Goal: Information Seeking & Learning: Learn about a topic

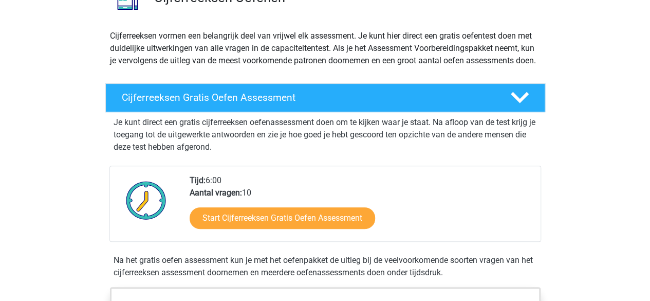
scroll to position [183, 0]
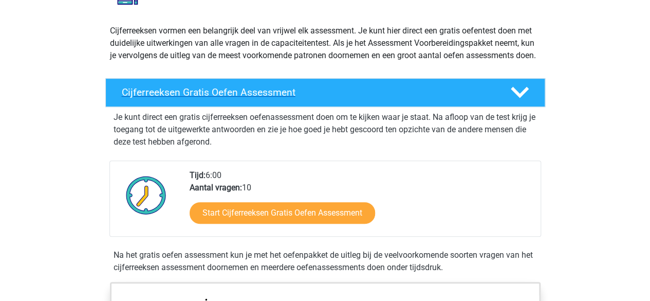
click at [363, 98] on h4 "Cijferreeksen Gratis Oefen Assessment" at bounding box center [308, 92] width 372 height 12
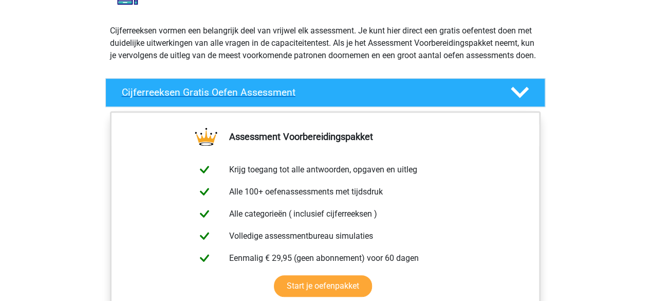
click at [365, 107] on div "Cijferreeksen Gratis Oefen Assessment" at bounding box center [325, 92] width 440 height 29
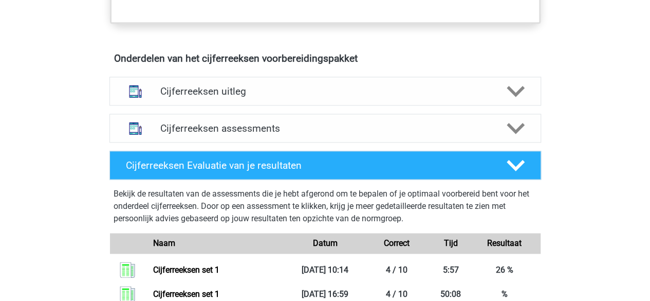
scroll to position [656, 0]
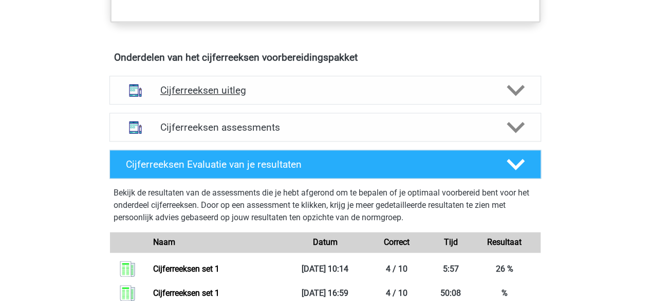
click at [351, 96] on h4 "Cijferreeksen uitleg" at bounding box center [325, 90] width 330 height 12
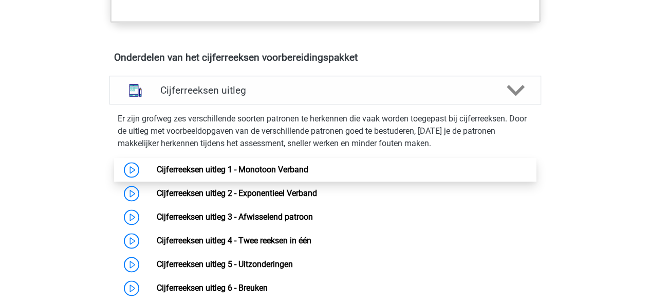
click at [157, 172] on link "Cijferreeksen uitleg 1 - Monotoon Verband" at bounding box center [233, 169] width 152 height 10
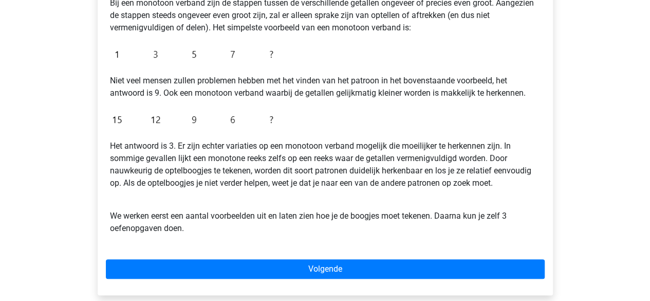
scroll to position [217, 0]
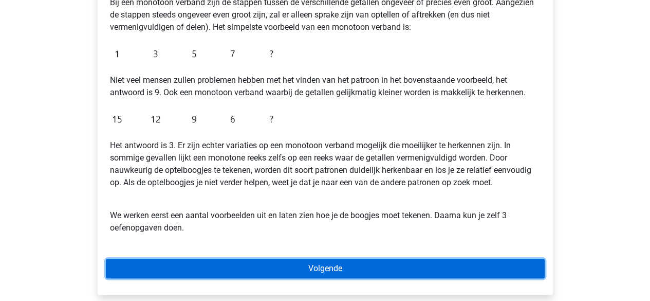
click at [293, 264] on link "Volgende" at bounding box center [325, 268] width 439 height 20
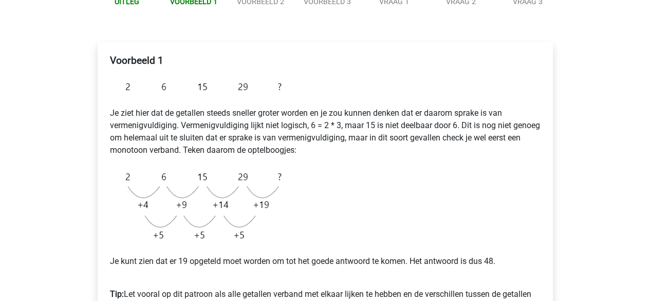
scroll to position [136, 0]
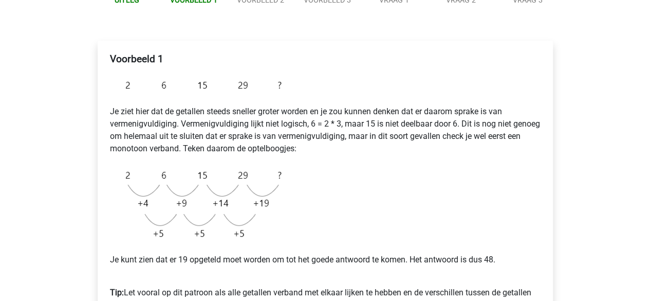
click at [158, 211] on img at bounding box center [198, 204] width 177 height 82
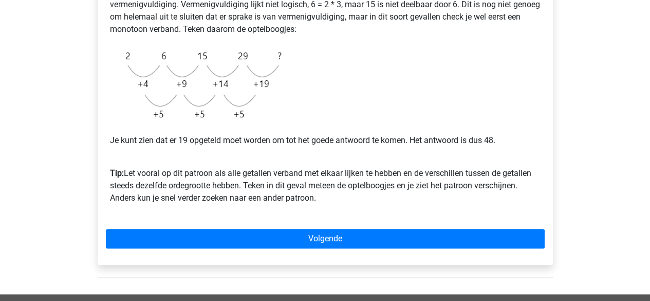
scroll to position [258, 0]
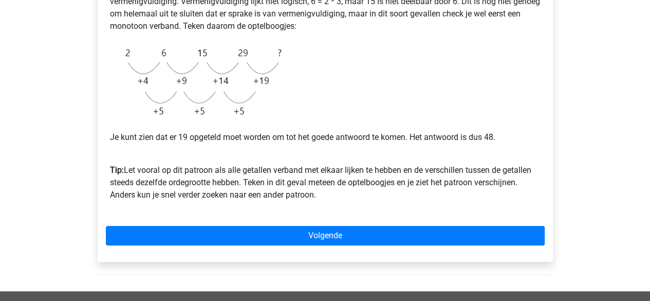
click at [318, 219] on div "Voorbeeld 1 Je ziet hier dat de getallen steeds sneller groter worden en je zou…" at bounding box center [325, 89] width 455 height 343
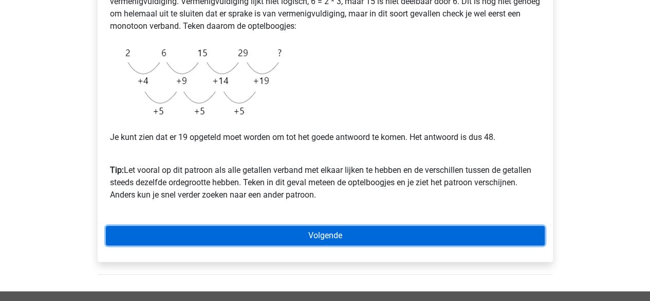
click at [315, 238] on link "Volgende" at bounding box center [325, 236] width 439 height 20
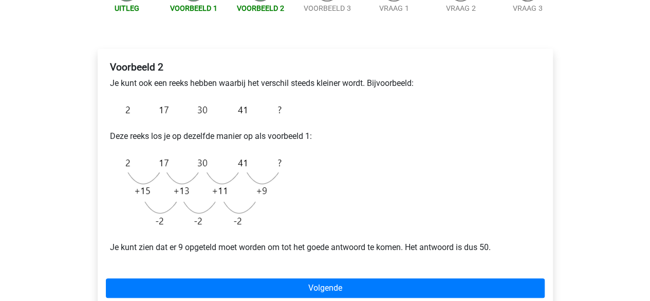
scroll to position [129, 0]
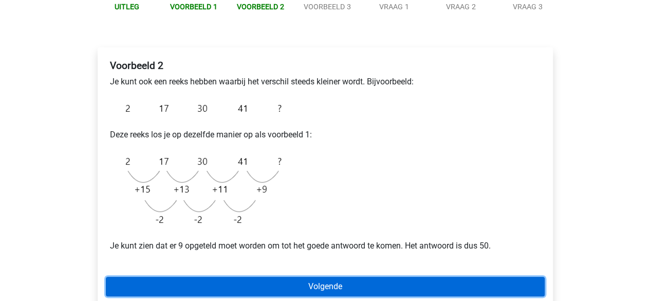
click at [298, 289] on link "Volgende" at bounding box center [325, 286] width 439 height 20
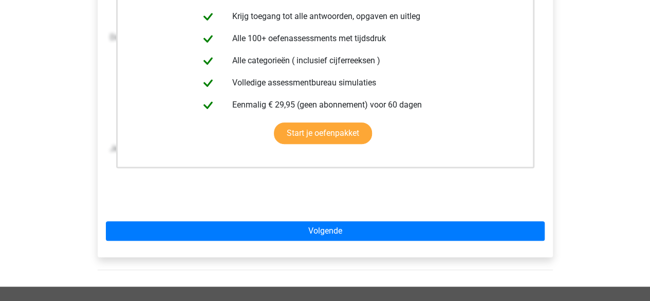
scroll to position [269, 0]
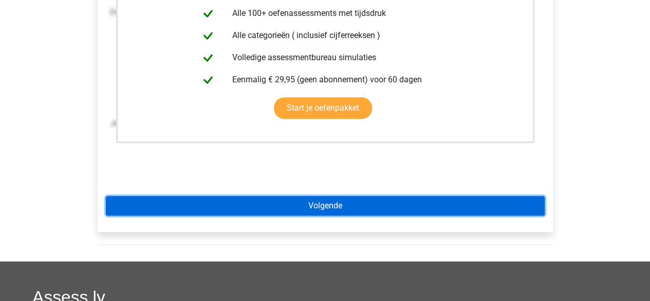
drag, startPoint x: 428, startPoint y: 94, endPoint x: 360, endPoint y: 208, distance: 132.7
click at [360, 208] on link "Volgende" at bounding box center [325, 206] width 439 height 20
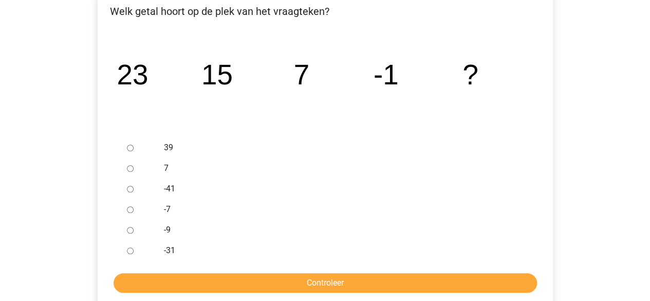
scroll to position [190, 0]
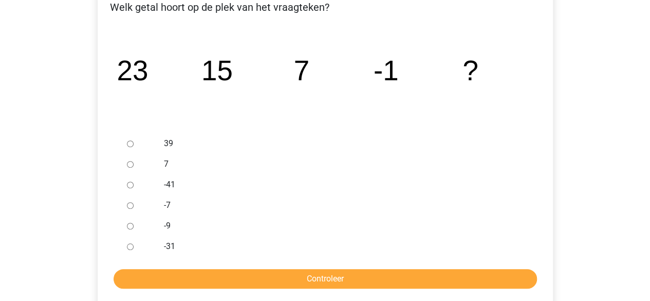
click at [127, 229] on div at bounding box center [140, 225] width 34 height 21
click at [129, 225] on input "-9" at bounding box center [130, 225] width 7 height 7
radio input "true"
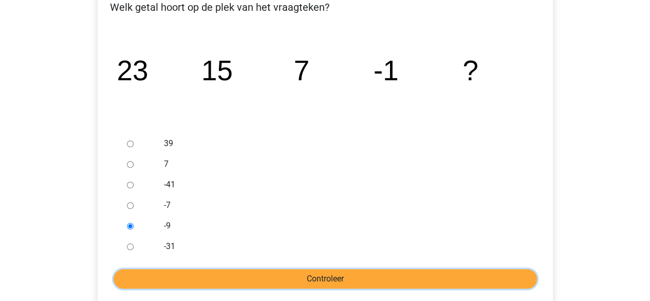
click at [258, 278] on input "Controleer" at bounding box center [325, 279] width 423 height 20
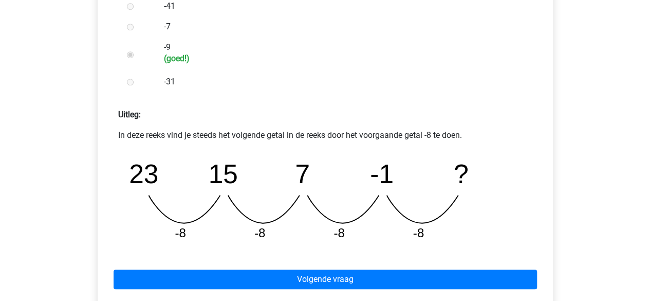
scroll to position [412, 0]
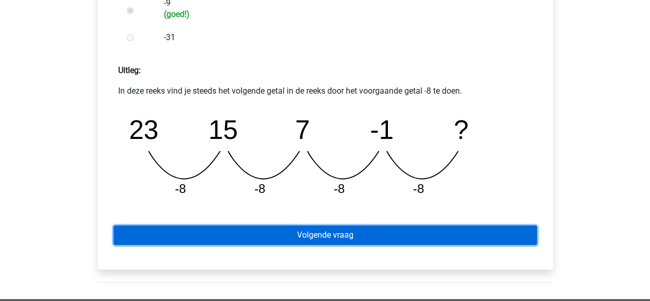
click at [333, 234] on link "Volgende vraag" at bounding box center [325, 235] width 423 height 20
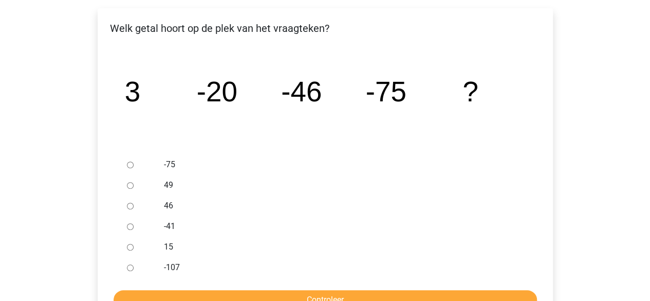
scroll to position [171, 0]
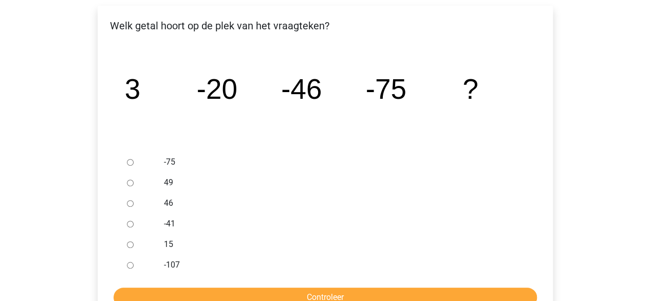
click at [128, 265] on input "-107" at bounding box center [130, 265] width 7 height 7
radio input "true"
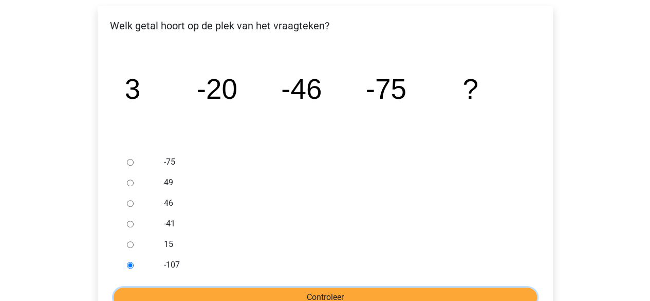
click at [235, 292] on input "Controleer" at bounding box center [325, 297] width 423 height 20
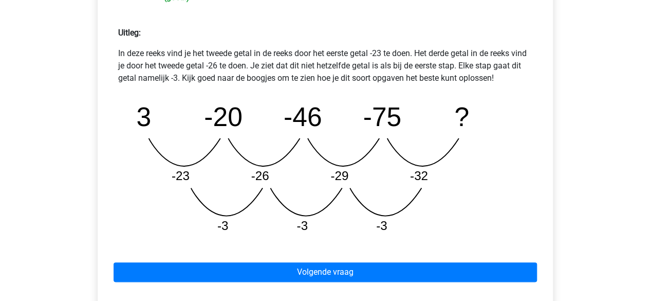
scroll to position [452, 0]
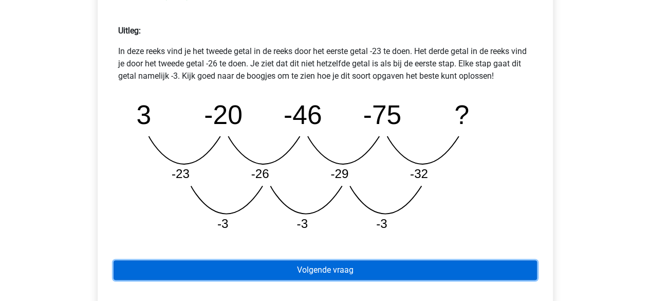
click at [373, 265] on link "Volgende vraag" at bounding box center [325, 270] width 423 height 20
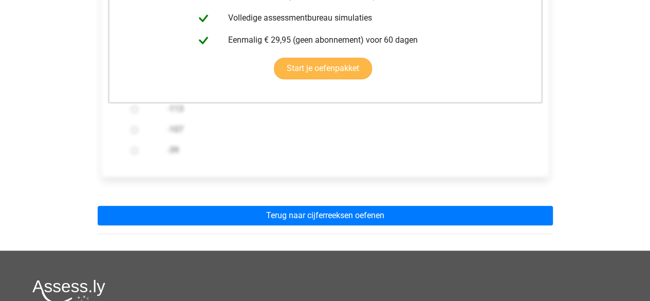
scroll to position [286, 0]
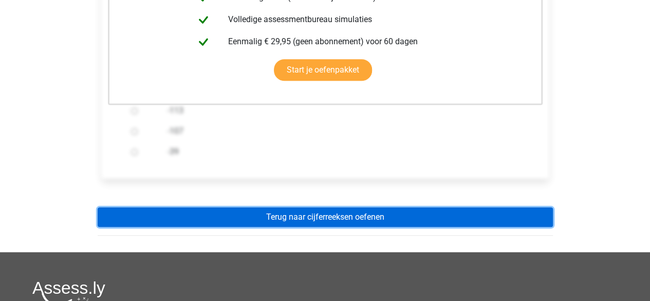
click at [335, 211] on link "Terug naar cijferreeksen oefenen" at bounding box center [325, 217] width 455 height 20
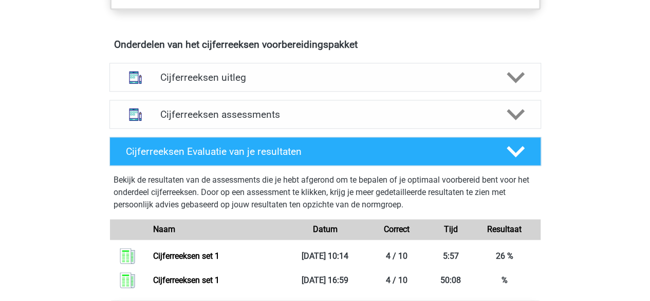
scroll to position [590, 0]
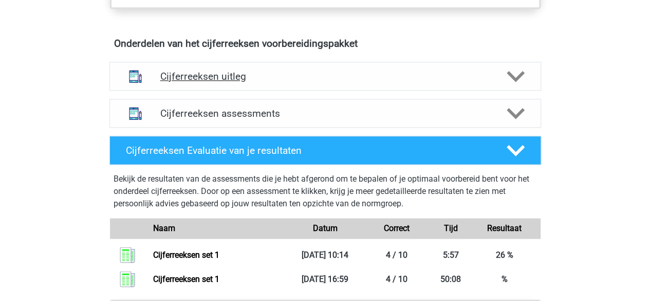
click at [302, 78] on div "Cijferreeksen uitleg" at bounding box center [325, 76] width 432 height 29
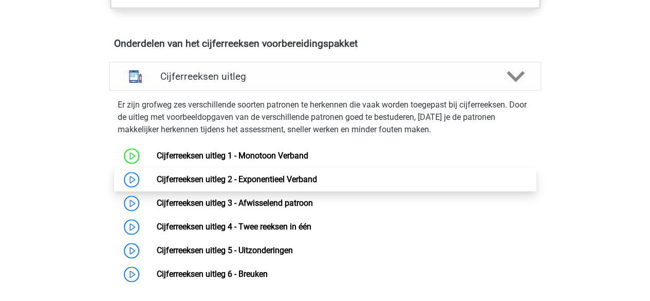
click at [157, 184] on link "Cijferreeksen uitleg 2 - Exponentieel Verband" at bounding box center [237, 179] width 160 height 10
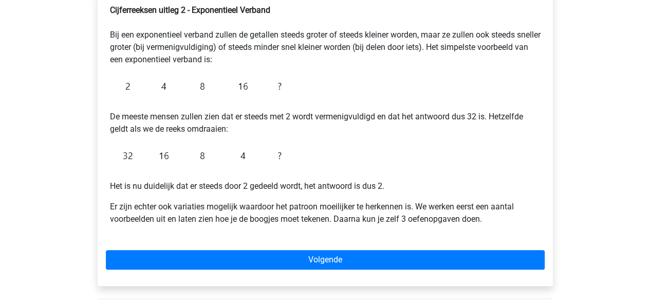
scroll to position [185, 0]
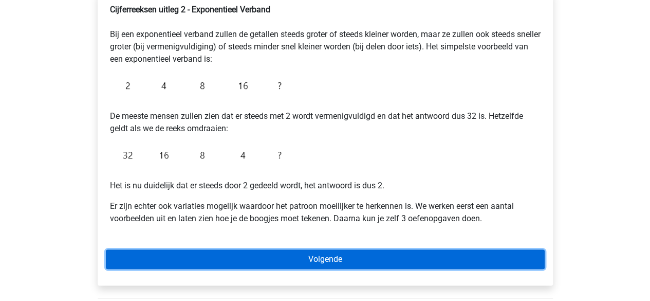
click at [269, 259] on link "Volgende" at bounding box center [325, 259] width 439 height 20
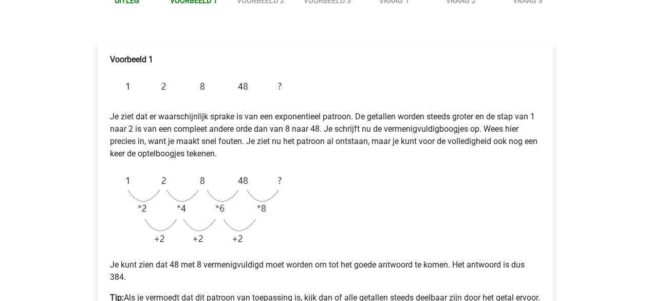
scroll to position [230, 0]
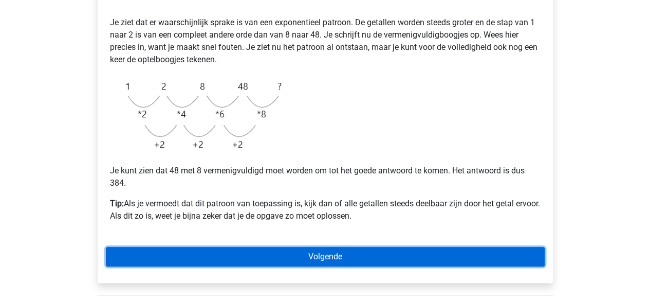
click at [281, 262] on link "Volgende" at bounding box center [325, 257] width 439 height 20
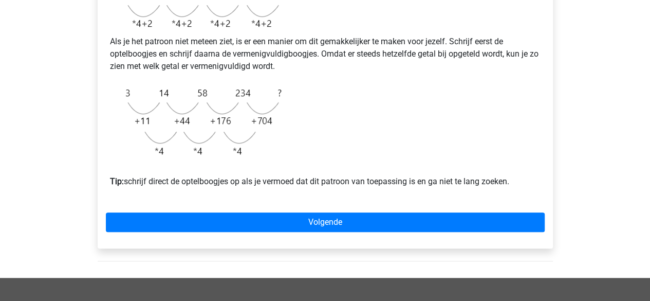
scroll to position [308, 0]
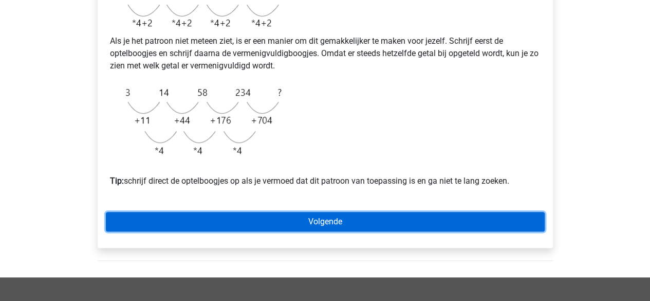
click at [313, 231] on link "Volgende" at bounding box center [325, 222] width 439 height 20
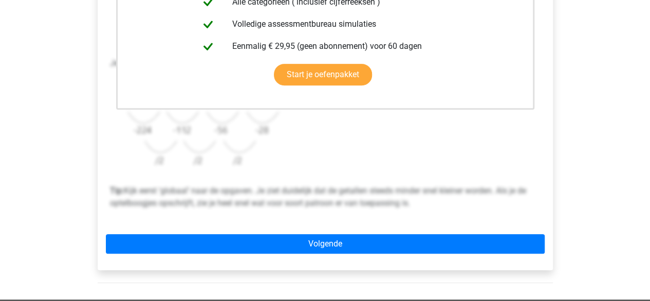
scroll to position [307, 0]
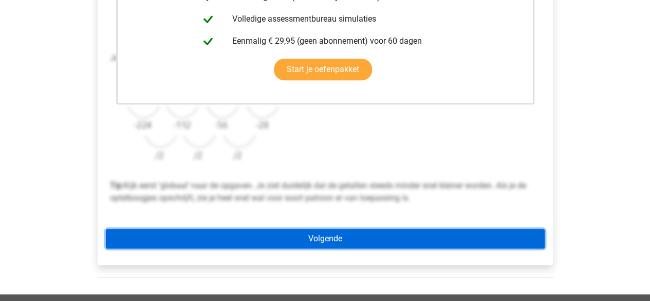
click at [311, 236] on link "Volgende" at bounding box center [325, 239] width 439 height 20
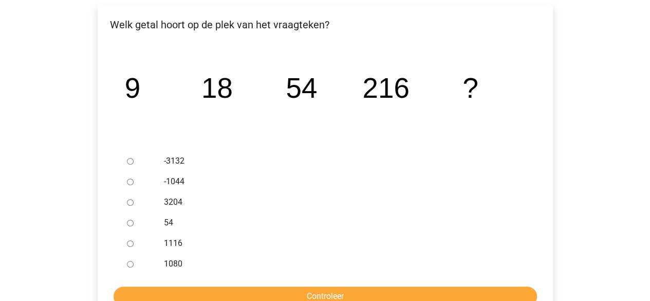
scroll to position [176, 0]
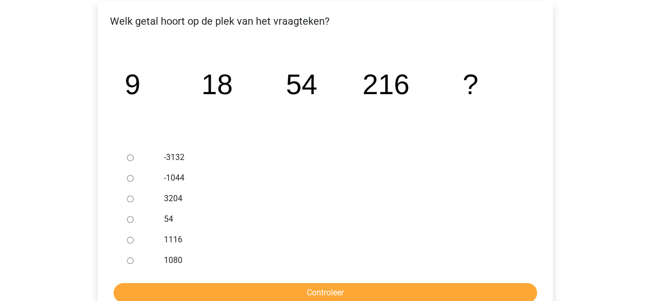
click at [134, 264] on div at bounding box center [140, 260] width 34 height 21
click at [127, 259] on input "1080" at bounding box center [130, 260] width 7 height 7
radio input "true"
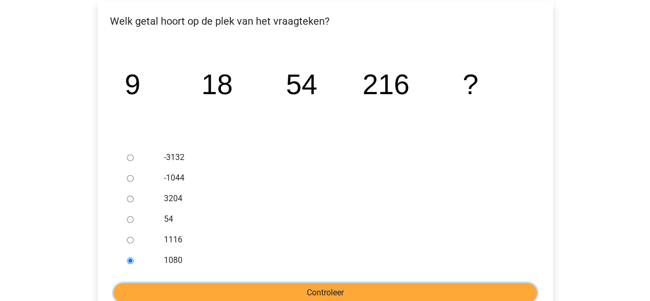
click at [188, 288] on input "Controleer" at bounding box center [325, 293] width 423 height 20
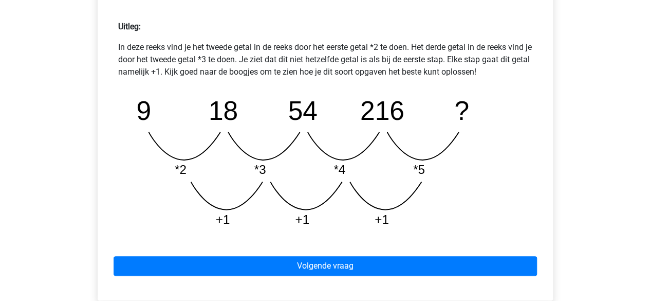
scroll to position [458, 0]
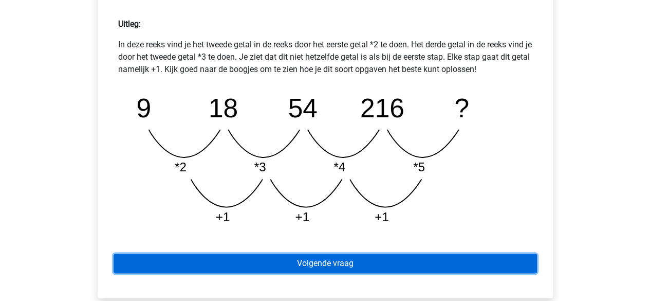
click at [304, 257] on link "Volgende vraag" at bounding box center [325, 263] width 423 height 20
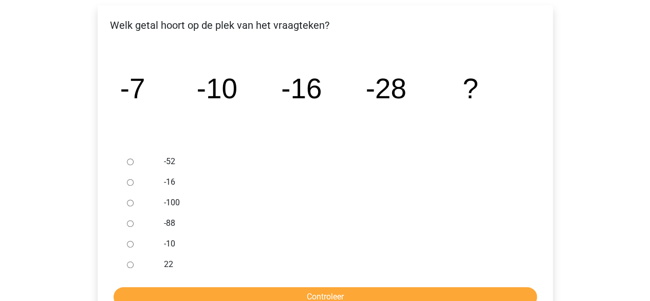
scroll to position [168, 0]
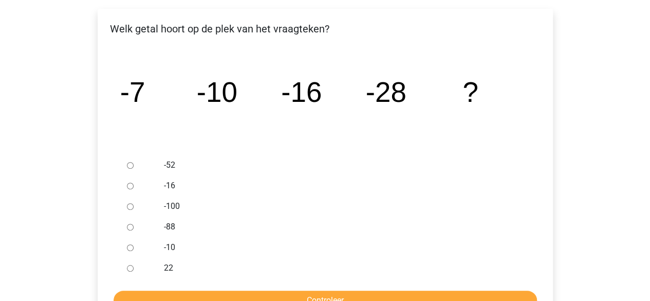
click at [131, 164] on input "-52" at bounding box center [130, 165] width 7 height 7
radio input "true"
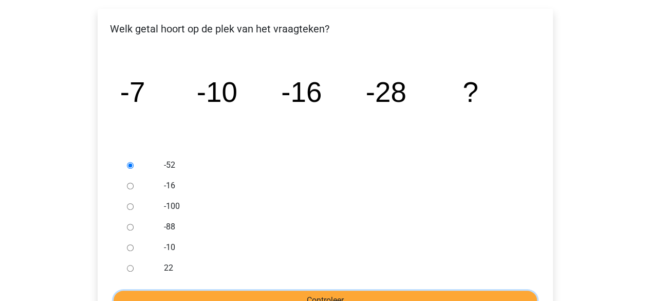
click at [263, 293] on input "Controleer" at bounding box center [325, 300] width 423 height 20
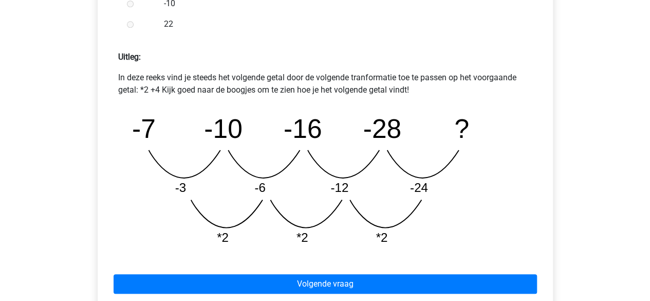
scroll to position [426, 0]
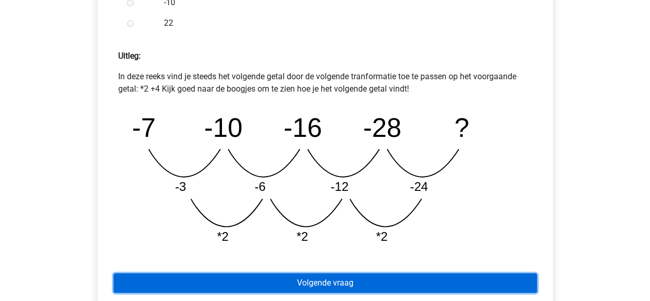
click at [353, 275] on link "Volgende vraag" at bounding box center [325, 283] width 423 height 20
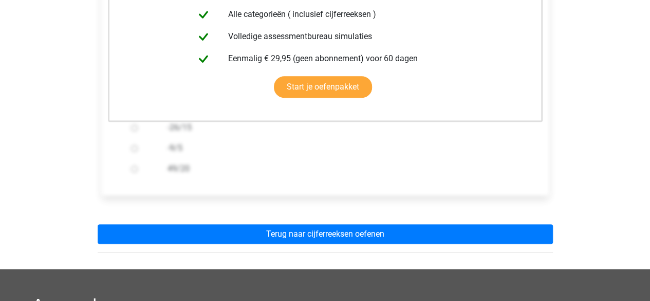
scroll to position [270, 0]
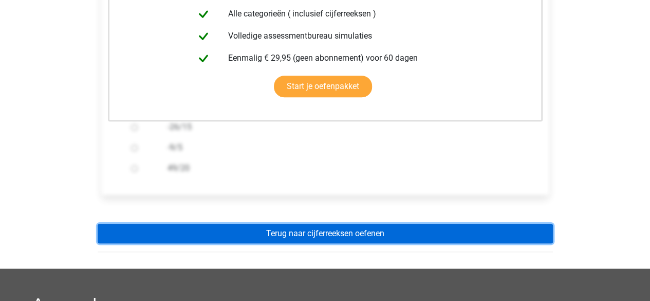
click at [325, 234] on link "Terug naar cijferreeksen oefenen" at bounding box center [325, 234] width 455 height 20
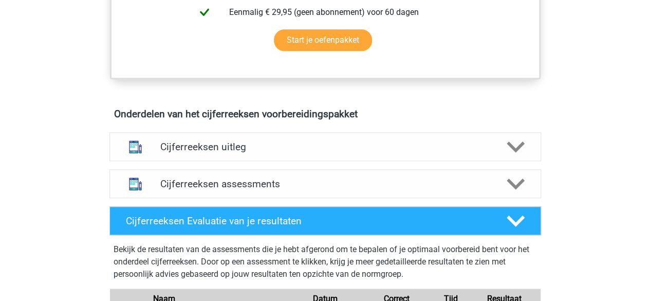
scroll to position [526, 0]
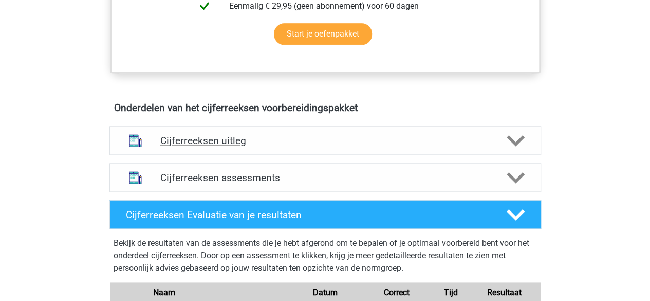
click at [306, 140] on div "Cijferreeksen uitleg" at bounding box center [325, 140] width 432 height 29
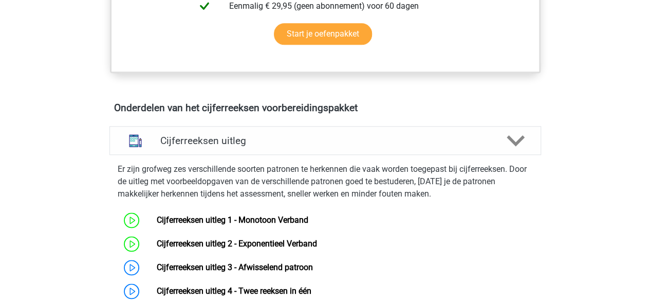
scroll to position [671, 0]
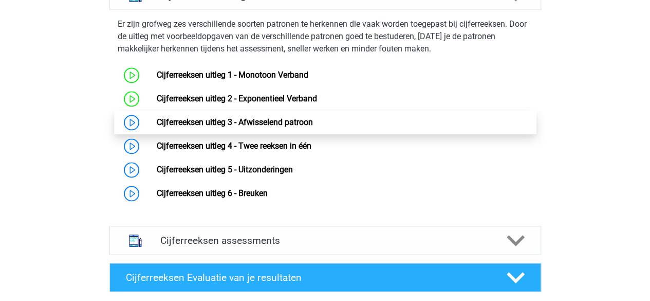
click at [157, 127] on link "Cijferreeksen uitleg 3 - Afwisselend patroon" at bounding box center [235, 122] width 156 height 10
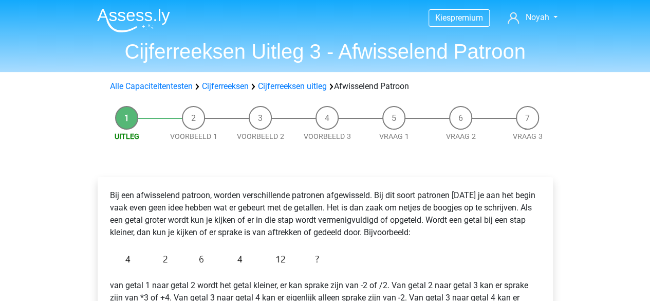
click at [133, 135] on link "Uitleg" at bounding box center [127, 136] width 25 height 8
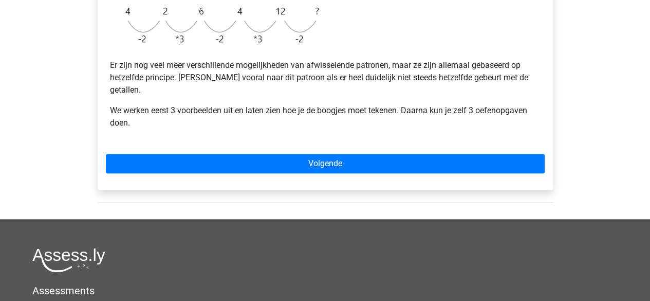
scroll to position [356, 0]
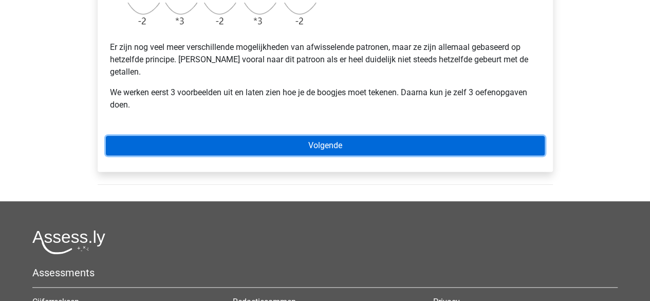
click at [350, 136] on link "Volgende" at bounding box center [325, 146] width 439 height 20
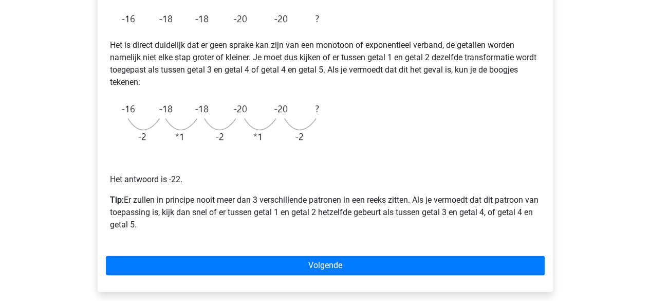
scroll to position [203, 0]
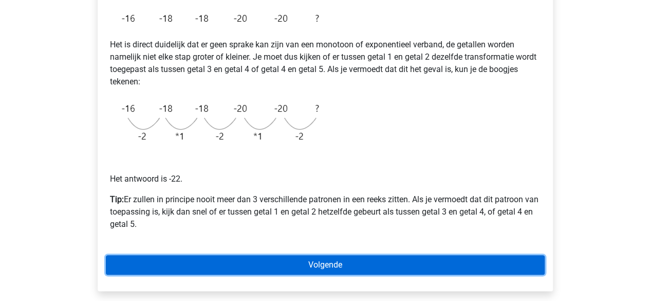
click at [314, 267] on link "Volgende" at bounding box center [325, 265] width 439 height 20
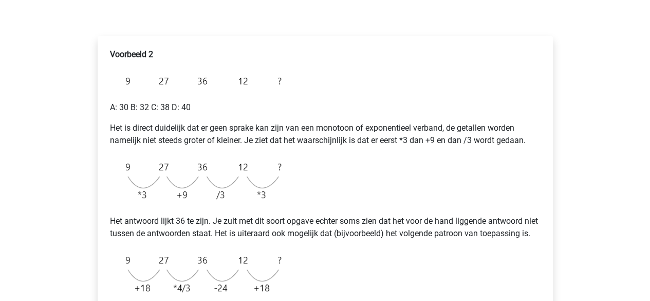
scroll to position [140, 0]
click at [314, 267] on div "Voorbeeld 2 A: 30 B: 32 C: 38 D: 40 Het is direct duidelijk dat er geen sprake …" at bounding box center [325, 195] width 439 height 301
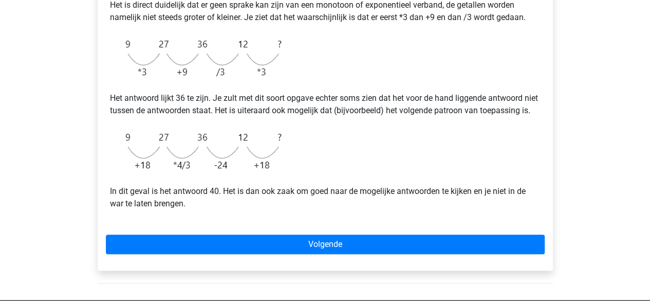
scroll to position [265, 0]
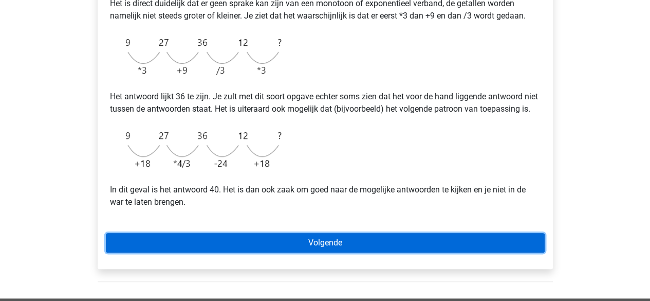
click at [307, 252] on link "Volgende" at bounding box center [325, 243] width 439 height 20
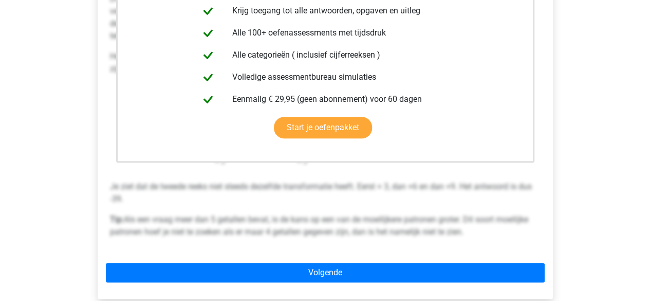
scroll to position [257, 0]
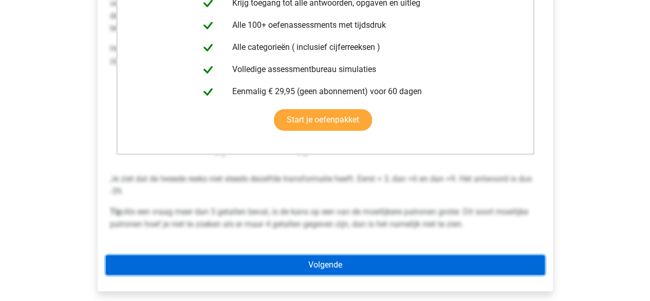
click at [313, 261] on link "Volgende" at bounding box center [325, 265] width 439 height 20
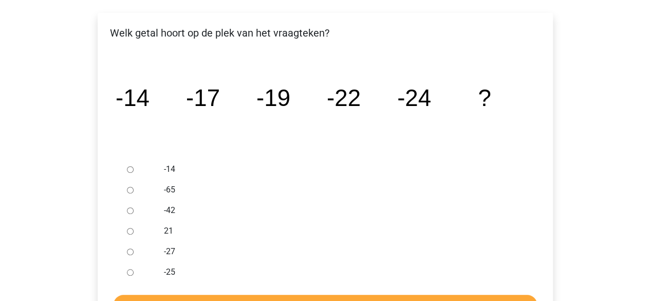
scroll to position [166, 0]
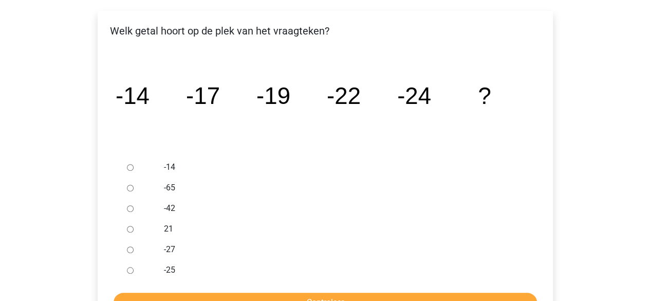
click at [131, 232] on div at bounding box center [140, 228] width 34 height 21
click at [131, 231] on input "21" at bounding box center [130, 229] width 7 height 7
radio input "true"
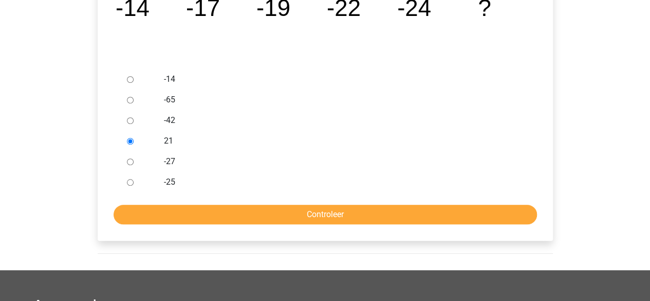
scroll to position [256, 0]
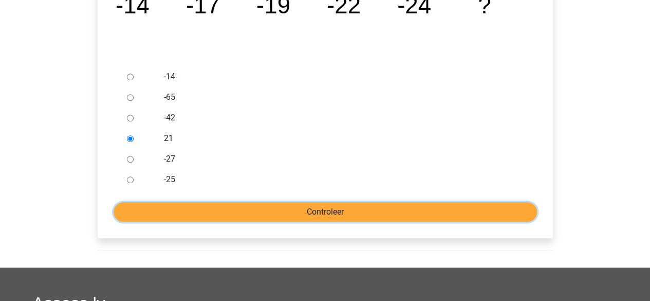
click at [235, 210] on input "Controleer" at bounding box center [325, 212] width 423 height 20
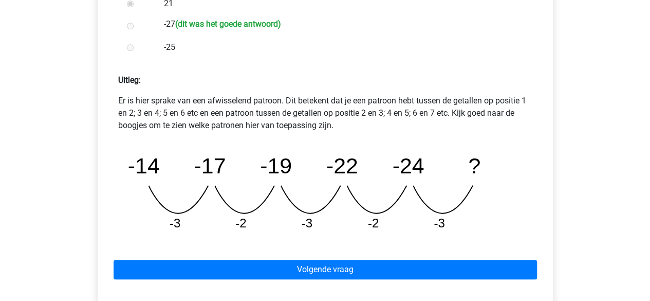
scroll to position [392, 0]
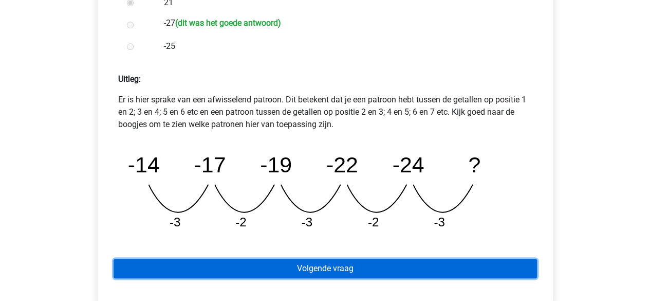
click at [307, 265] on link "Volgende vraag" at bounding box center [325, 268] width 423 height 20
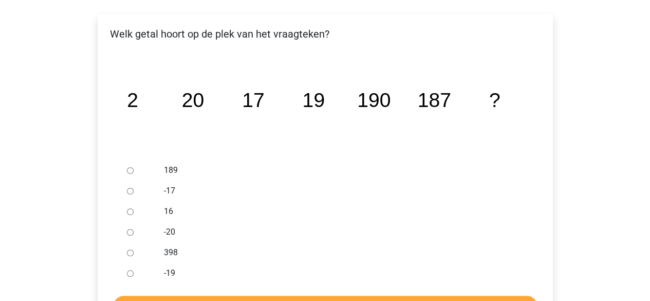
scroll to position [164, 0]
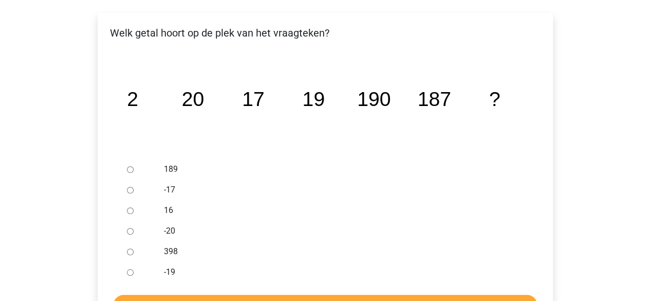
drag, startPoint x: 0, startPoint y: 0, endPoint x: 200, endPoint y: 181, distance: 269.9
click at [200, 181] on div "189 -17 16 -20 398 -19" at bounding box center [325, 220] width 405 height 123
click at [225, 144] on icon "image/svg+xml 2 20 17 19 190 187 ?" at bounding box center [325, 106] width 422 height 106
click at [128, 169] on input "189" at bounding box center [130, 169] width 7 height 7
radio input "true"
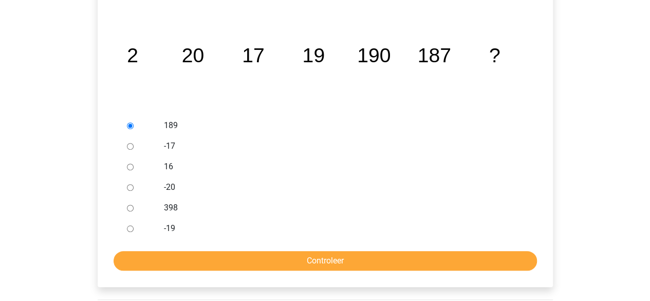
scroll to position [208, 0]
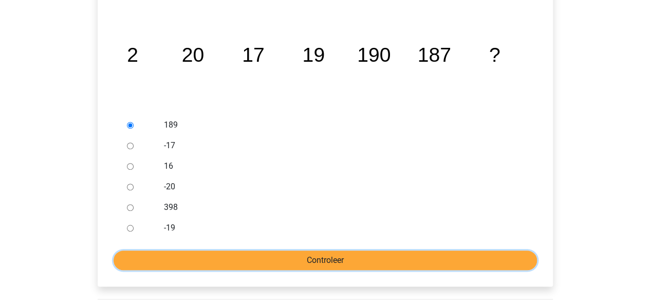
click at [253, 259] on input "Controleer" at bounding box center [325, 260] width 423 height 20
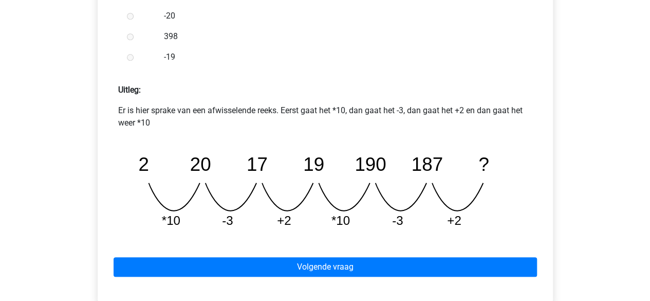
scroll to position [394, 0]
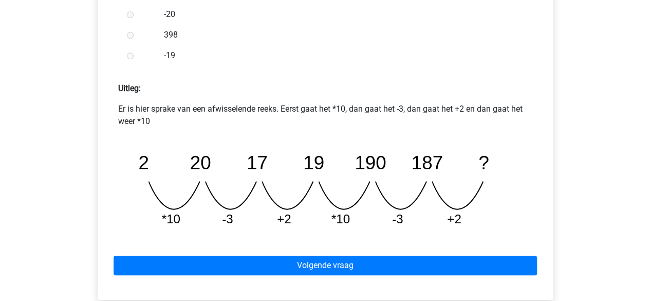
click at [276, 252] on div "Volgende vraag" at bounding box center [325, 263] width 439 height 57
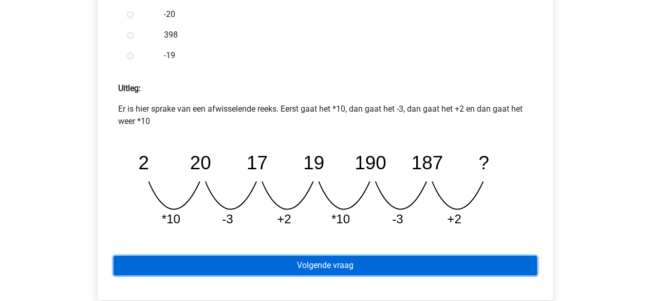
click at [268, 267] on link "Volgende vraag" at bounding box center [325, 265] width 423 height 20
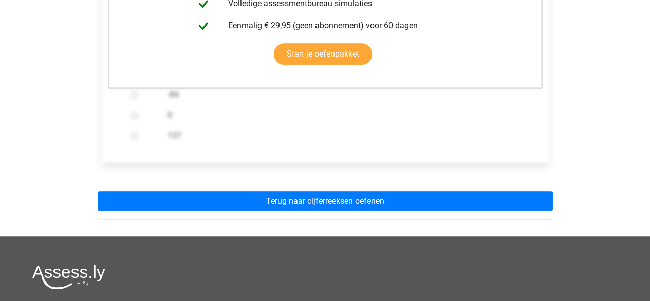
scroll to position [319, 0]
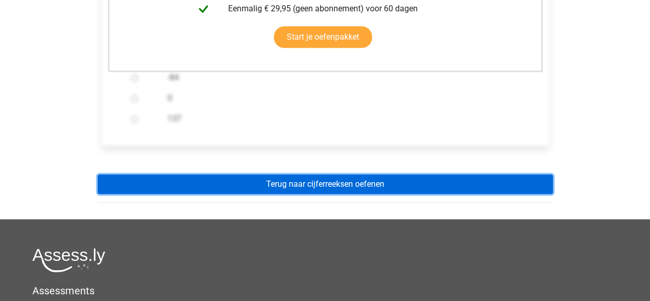
click at [322, 184] on link "Terug naar cijferreeksen oefenen" at bounding box center [325, 184] width 455 height 20
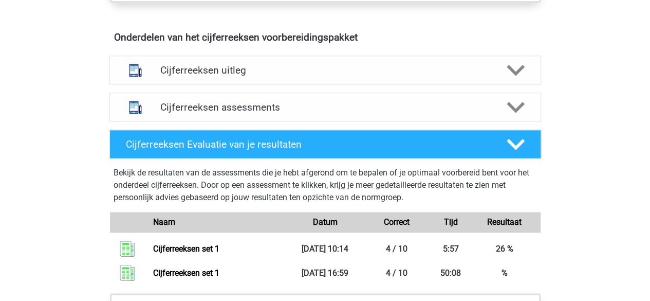
scroll to position [614, 0]
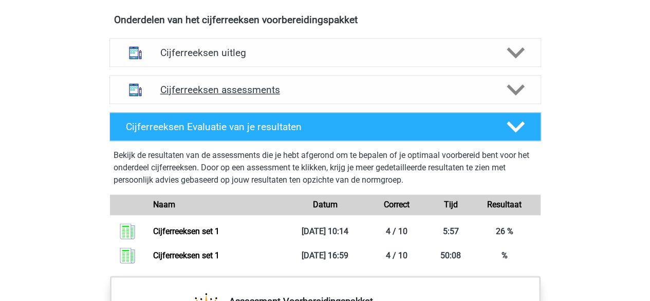
click at [271, 92] on div "Cijferreeksen assessments" at bounding box center [325, 89] width 432 height 29
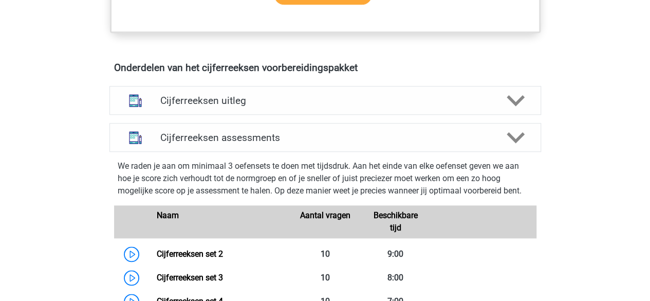
scroll to position [566, 0]
click at [478, 143] on h4 "Cijferreeksen assessments" at bounding box center [325, 138] width 330 height 12
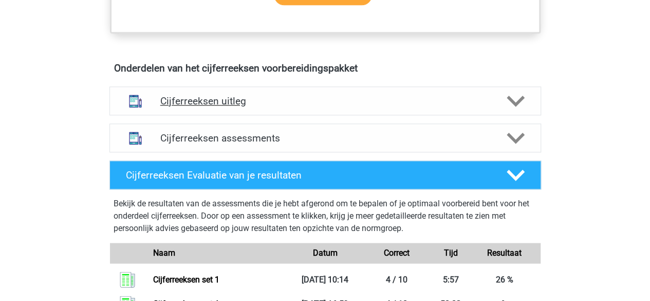
click at [461, 107] on h4 "Cijferreeksen uitleg" at bounding box center [325, 101] width 330 height 12
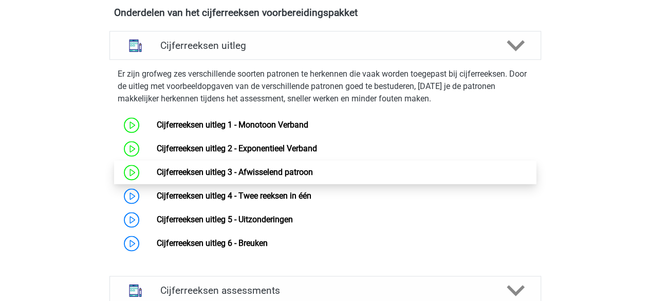
scroll to position [623, 0]
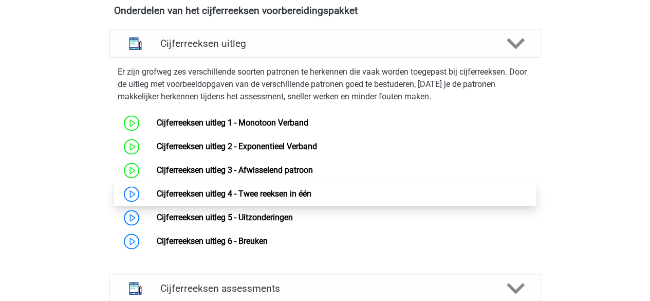
click at [157, 198] on link "Cijferreeksen uitleg 4 - Twee reeksen in één" at bounding box center [234, 194] width 155 height 10
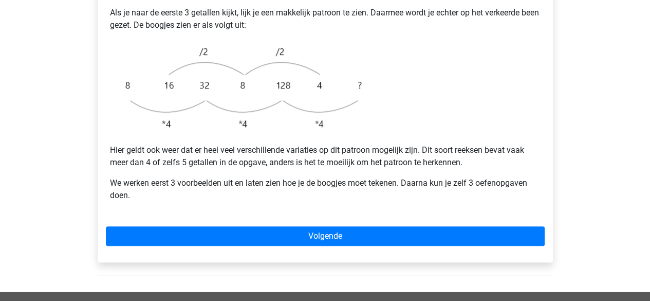
scroll to position [320, 0]
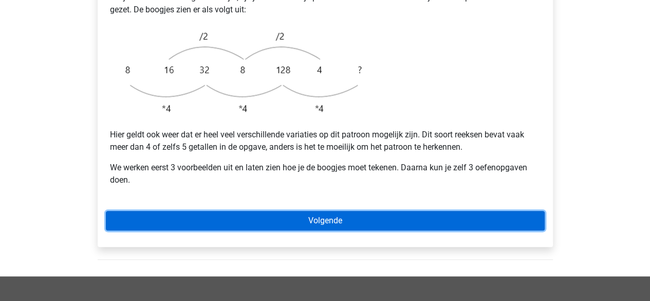
click at [277, 211] on link "Volgende" at bounding box center [325, 221] width 439 height 20
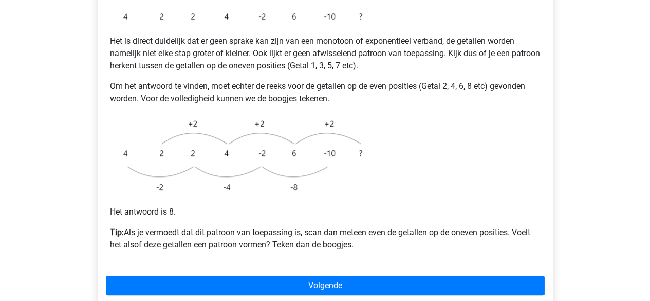
scroll to position [229, 0]
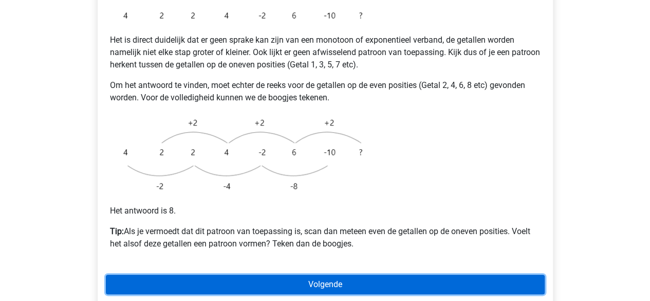
click at [304, 274] on link "Volgende" at bounding box center [325, 284] width 439 height 20
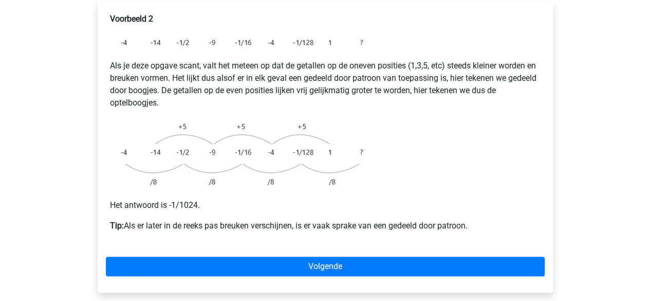
scroll to position [201, 0]
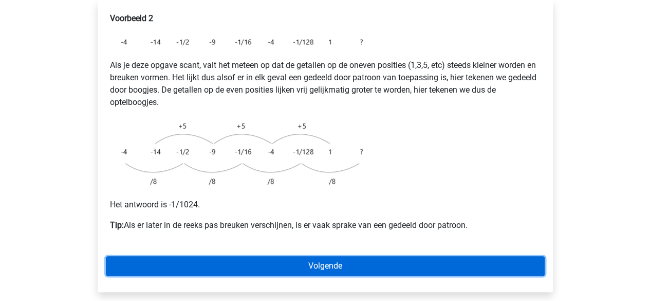
click at [297, 256] on link "Volgende" at bounding box center [325, 266] width 439 height 20
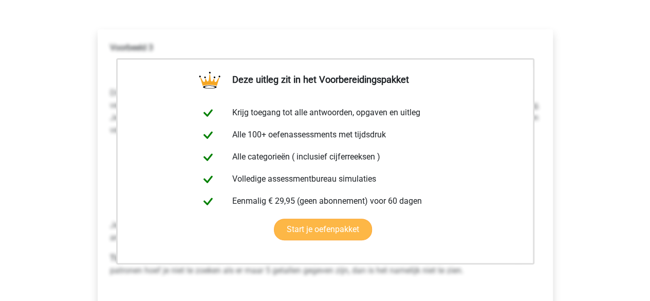
scroll to position [239, 0]
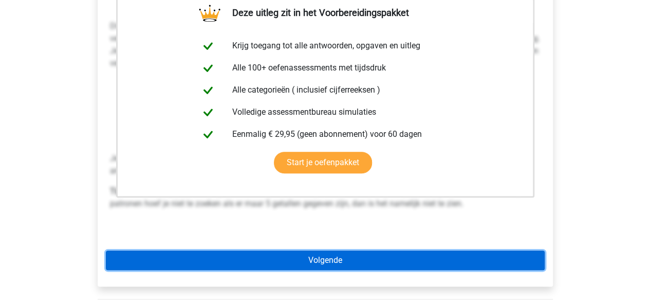
click at [289, 250] on link "Volgende" at bounding box center [325, 260] width 439 height 20
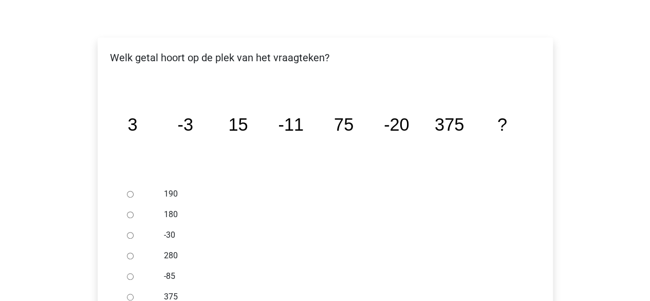
scroll to position [165, 0]
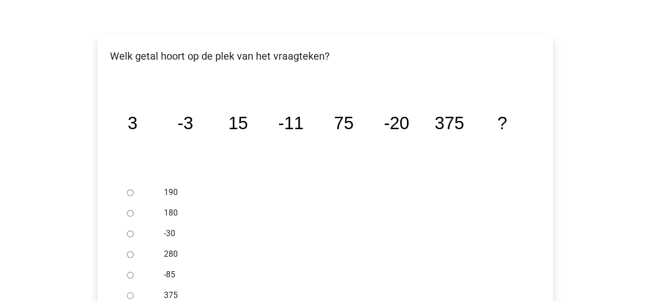
click at [134, 244] on div at bounding box center [140, 254] width 34 height 21
click at [129, 230] on input "-30" at bounding box center [130, 233] width 7 height 7
radio input "true"
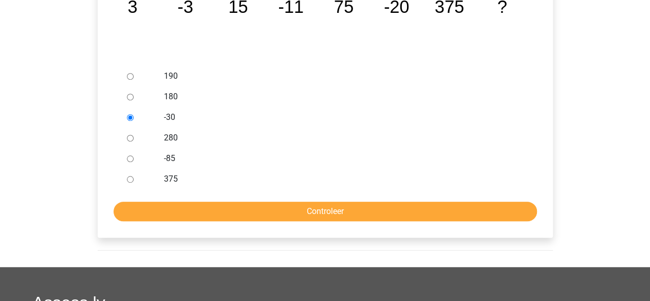
scroll to position [291, 0]
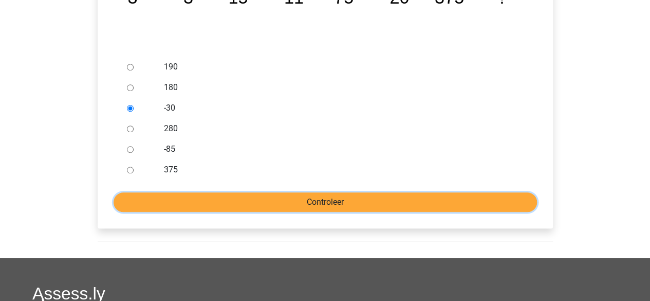
click at [255, 192] on input "Controleer" at bounding box center [325, 202] width 423 height 20
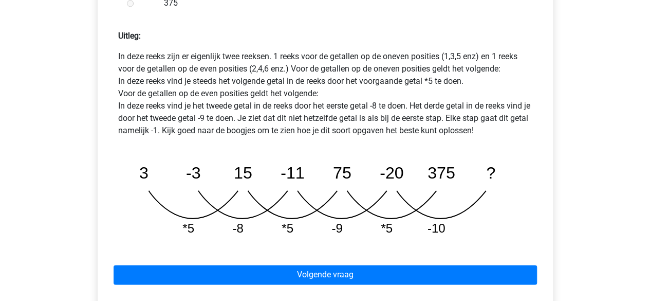
scroll to position [472, 0]
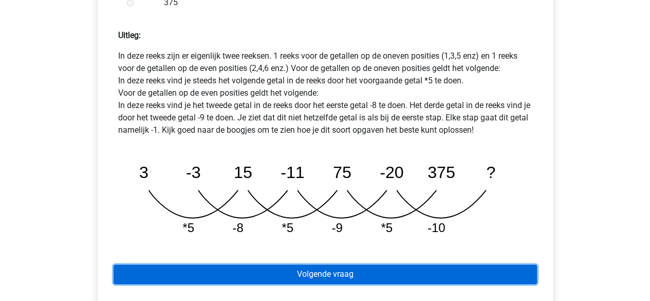
click at [276, 264] on link "Volgende vraag" at bounding box center [325, 274] width 423 height 20
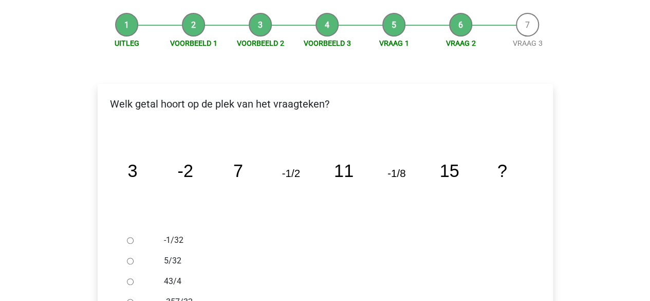
scroll to position [178, 0]
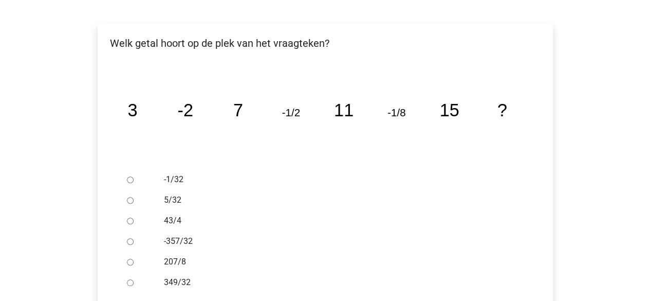
click at [131, 176] on input "-1/32" at bounding box center [130, 179] width 7 height 7
radio input "true"
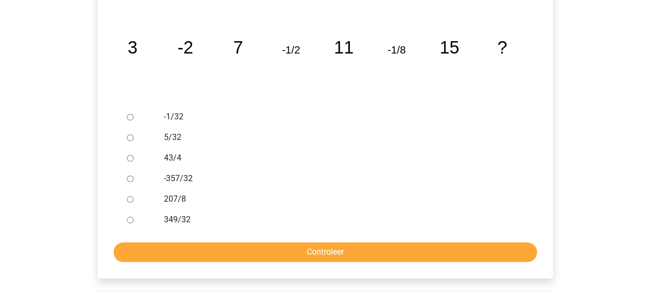
scroll to position [241, 0]
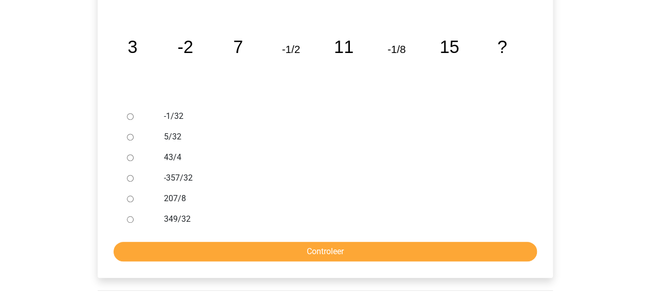
drag, startPoint x: 307, startPoint y: 142, endPoint x: 129, endPoint y: 94, distance: 184.1
click at [129, 113] on input "-1/32" at bounding box center [130, 116] width 7 height 7
radio input "true"
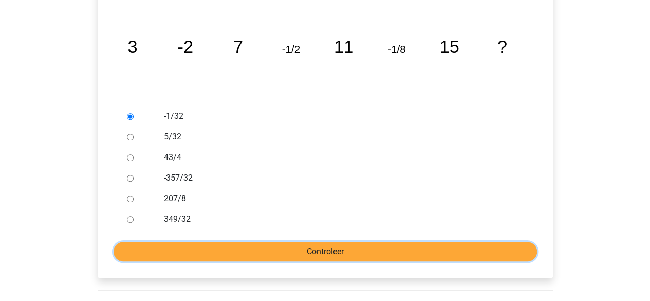
click at [243, 241] on input "Controleer" at bounding box center [325, 251] width 423 height 20
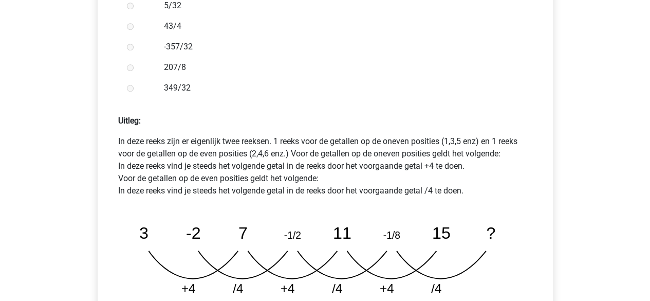
scroll to position [419, 0]
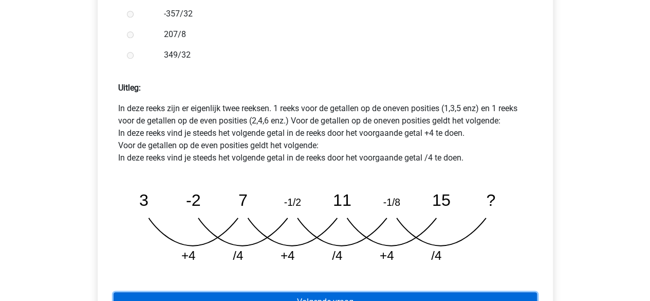
click at [271, 292] on link "Volgende vraag" at bounding box center [325, 302] width 423 height 20
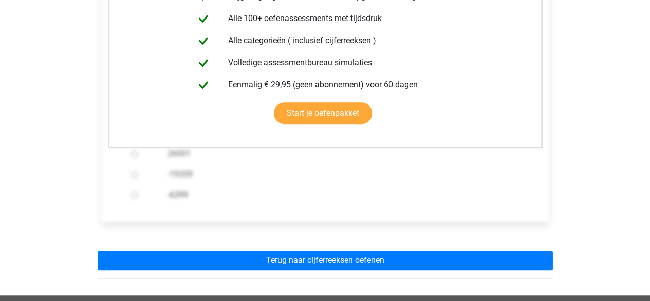
scroll to position [268, 0]
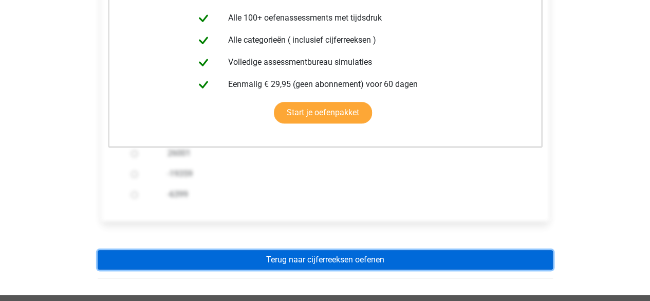
click at [289, 250] on link "Terug naar cijferreeksen oefenen" at bounding box center [325, 260] width 455 height 20
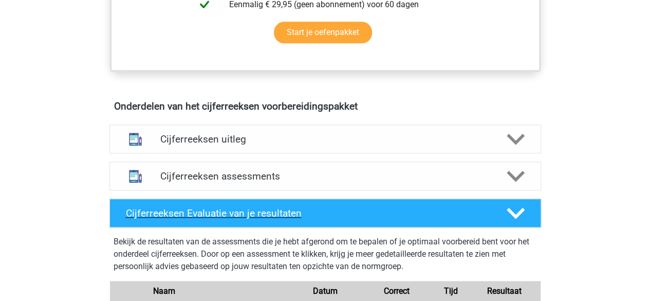
scroll to position [542, 0]
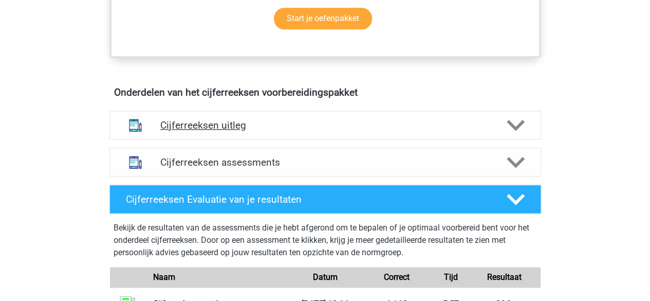
click at [308, 131] on h4 "Cijferreeksen uitleg" at bounding box center [325, 125] width 330 height 12
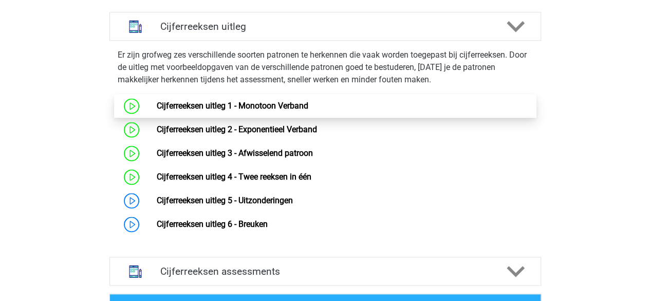
scroll to position [653, 0]
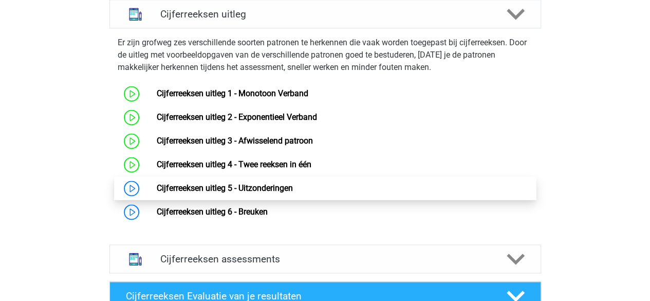
click at [157, 193] on link "Cijferreeksen uitleg 5 - Uitzonderingen" at bounding box center [225, 188] width 136 height 10
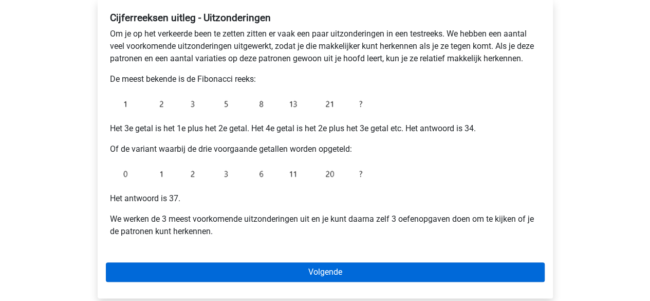
scroll to position [172, 0]
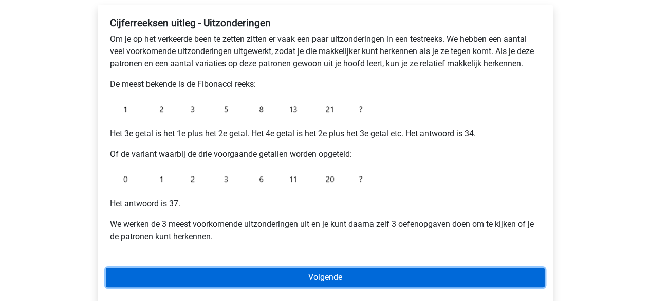
click at [310, 268] on link "Volgende" at bounding box center [325, 277] width 439 height 20
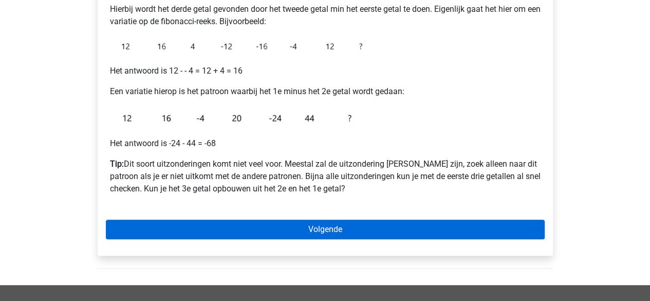
scroll to position [203, 0]
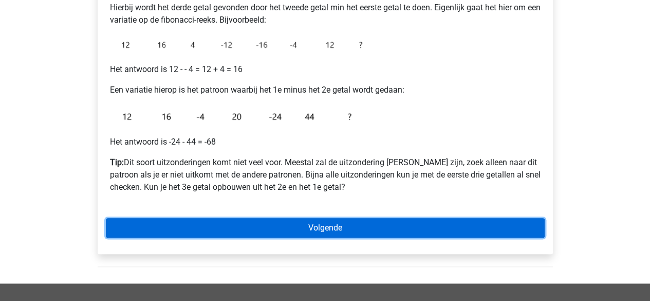
click at [307, 227] on link "Volgende" at bounding box center [325, 228] width 439 height 20
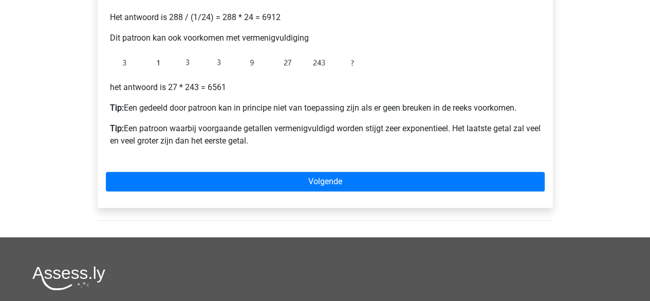
scroll to position [318, 0]
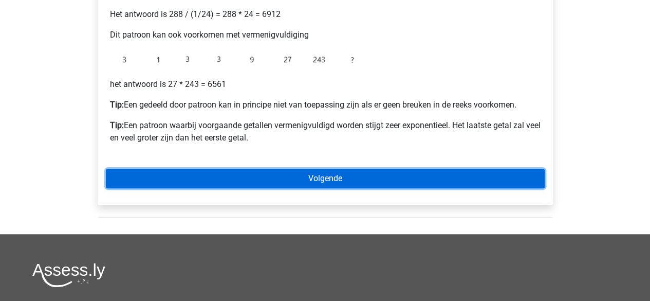
click at [311, 185] on link "Volgende" at bounding box center [325, 179] width 439 height 20
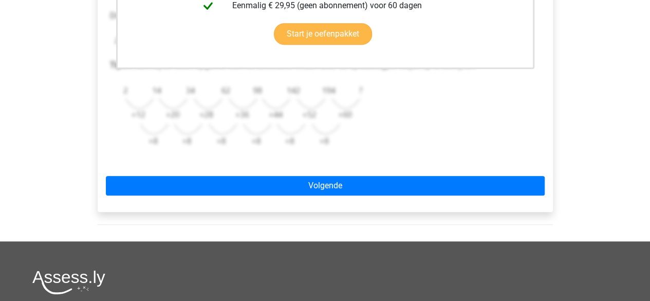
scroll to position [344, 0]
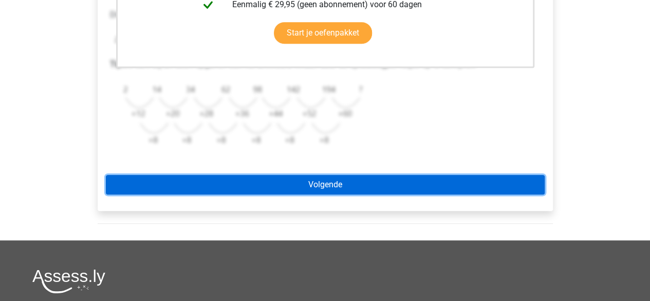
click at [315, 177] on link "Volgende" at bounding box center [325, 185] width 439 height 20
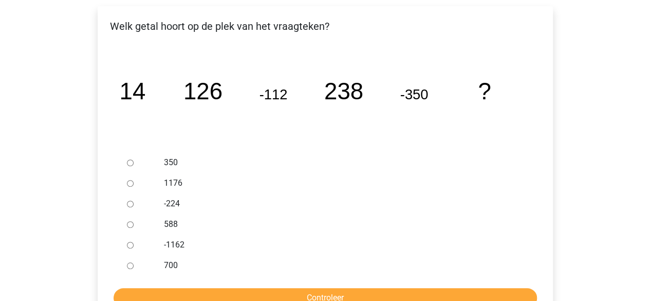
scroll to position [172, 0]
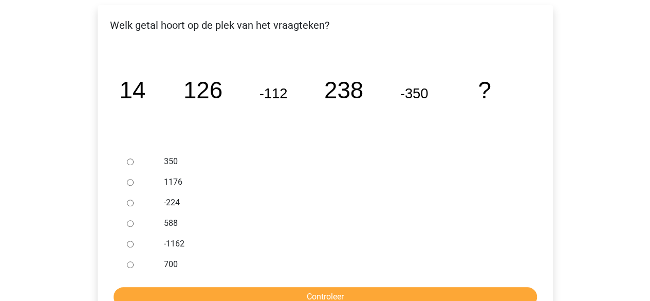
click at [131, 220] on input "588" at bounding box center [130, 223] width 7 height 7
radio input "true"
click at [220, 284] on form "350 1176 -224 588 -1162 700 Controleer" at bounding box center [325, 228] width 439 height 155
drag, startPoint x: 220, startPoint y: 284, endPoint x: 215, endPoint y: 289, distance: 7.3
click at [215, 289] on form "350 1176 -224 588 -1162 700 Controleer" at bounding box center [325, 228] width 439 height 155
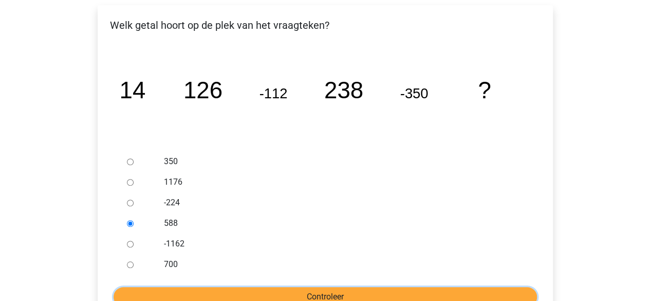
click at [215, 289] on input "Controleer" at bounding box center [325, 297] width 423 height 20
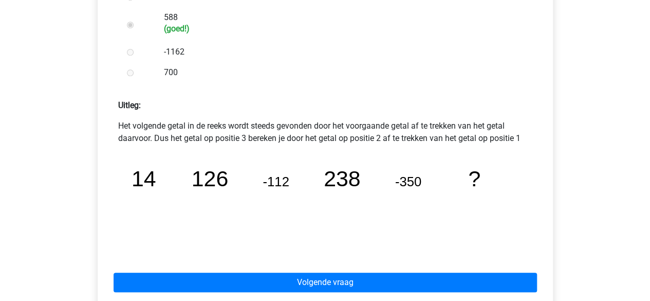
scroll to position [415, 0]
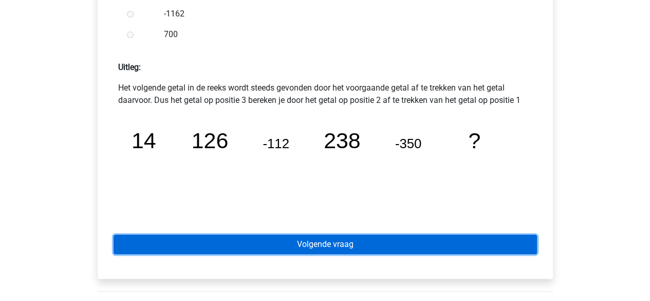
click at [249, 234] on link "Volgende vraag" at bounding box center [325, 244] width 423 height 20
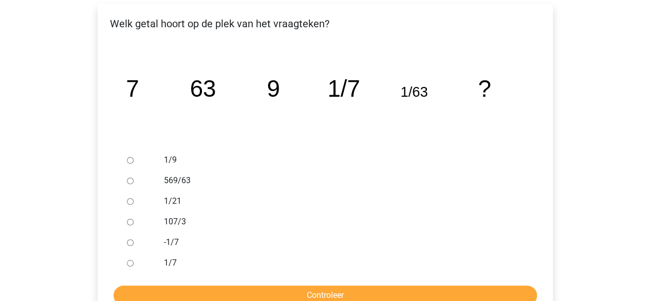
scroll to position [174, 0]
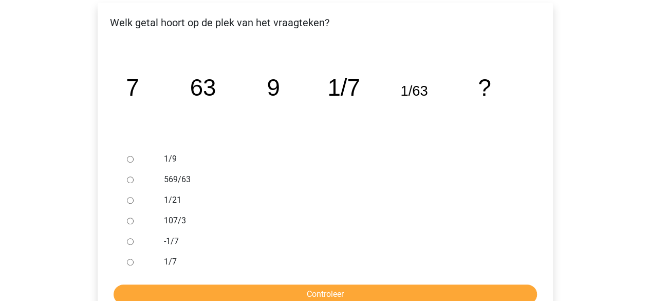
click at [129, 162] on input "1/9" at bounding box center [130, 159] width 7 height 7
radio input "true"
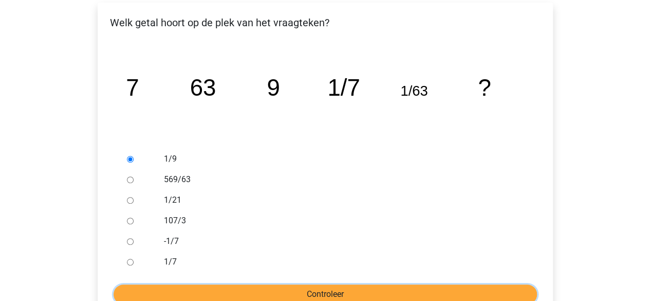
click at [262, 292] on input "Controleer" at bounding box center [325, 294] width 423 height 20
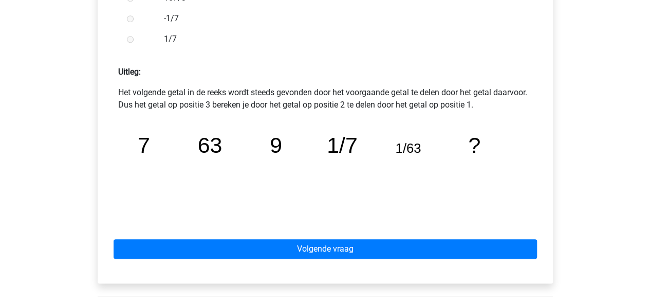
scroll to position [412, 0]
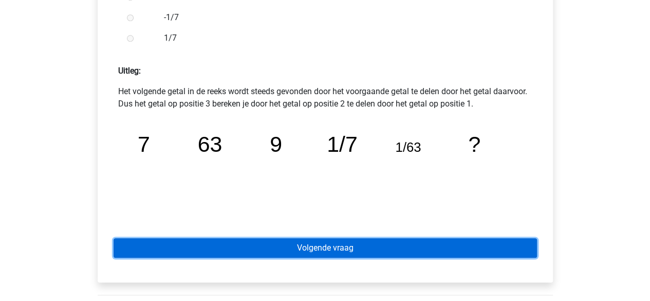
click at [339, 250] on link "Volgende vraag" at bounding box center [325, 248] width 423 height 20
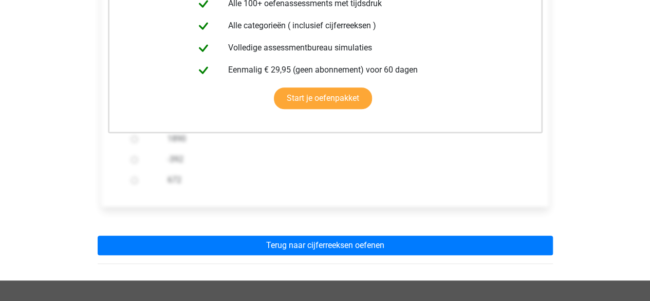
scroll to position [259, 0]
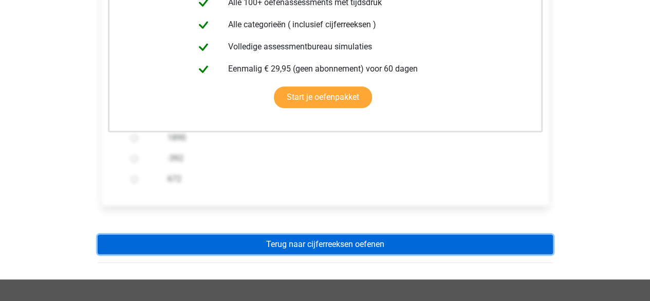
click at [336, 247] on link "Terug naar cijferreeksen oefenen" at bounding box center [325, 244] width 455 height 20
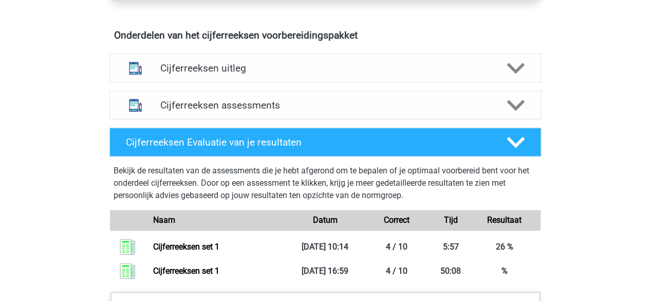
scroll to position [600, 0]
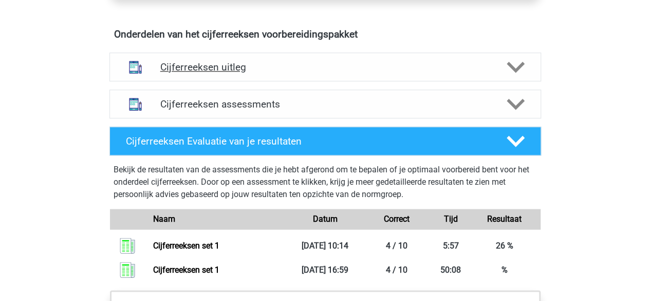
click at [281, 70] on div "Cijferreeksen uitleg" at bounding box center [325, 66] width 432 height 29
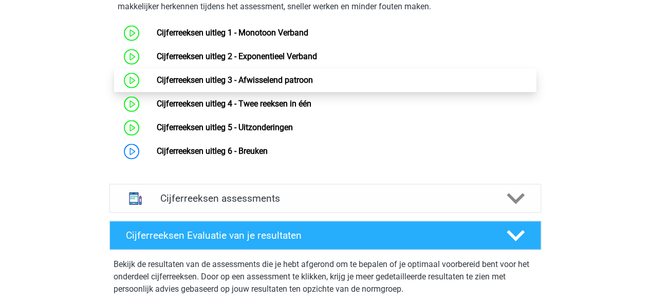
scroll to position [716, 0]
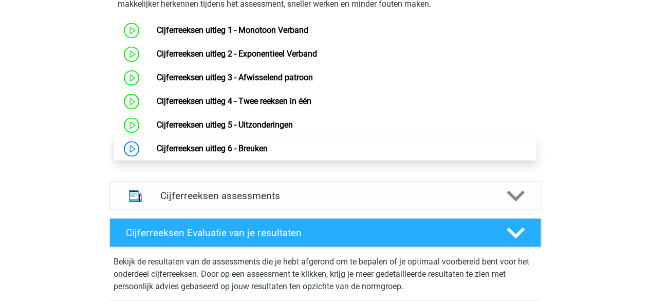
click at [157, 153] on link "Cijferreeksen uitleg 6 - Breuken" at bounding box center [212, 148] width 111 height 10
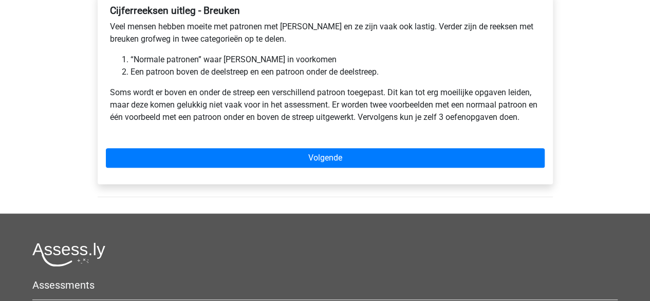
scroll to position [186, 0]
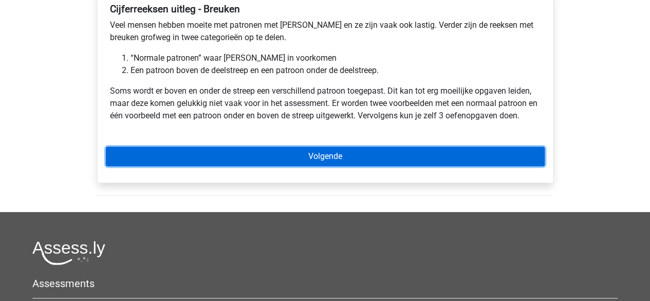
click at [297, 153] on link "Volgende" at bounding box center [325, 156] width 439 height 20
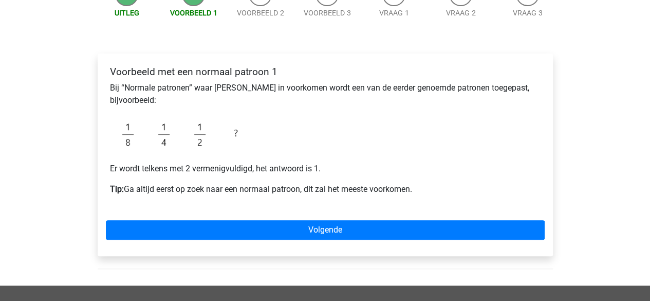
scroll to position [133, 0]
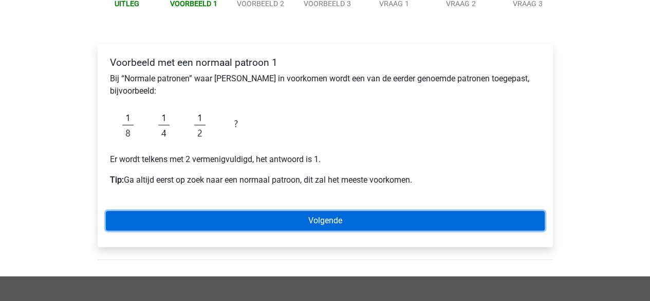
click at [258, 214] on link "Volgende" at bounding box center [325, 221] width 439 height 20
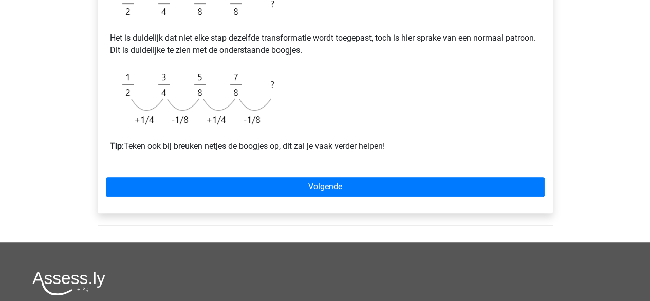
scroll to position [178, 0]
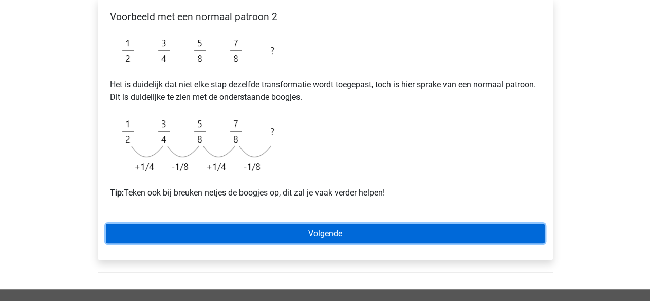
click at [248, 233] on link "Volgende" at bounding box center [325, 234] width 439 height 20
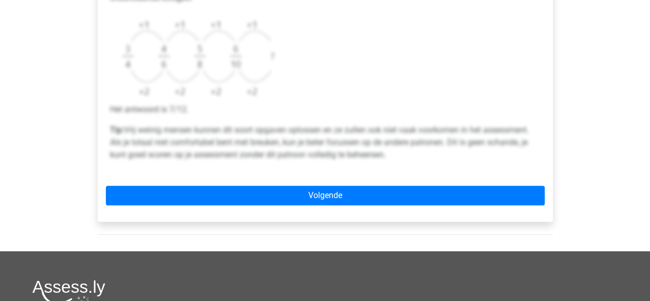
scroll to position [419, 0]
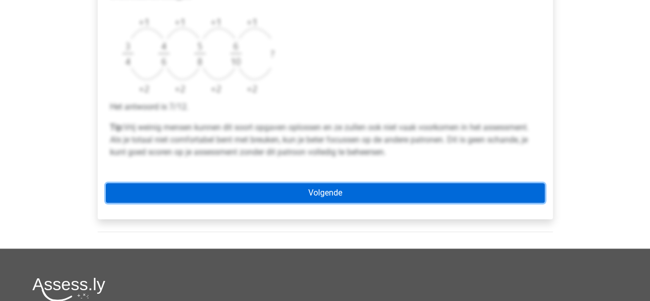
click at [283, 192] on link "Volgende" at bounding box center [325, 193] width 439 height 20
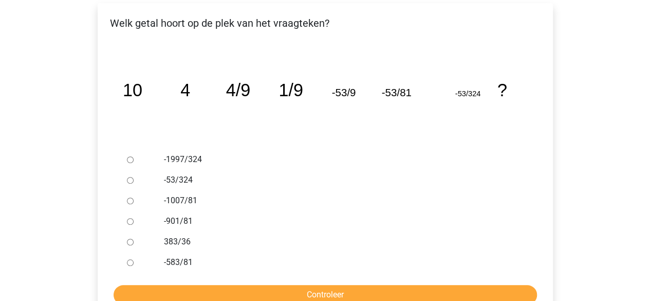
scroll to position [174, 0]
click at [134, 261] on div at bounding box center [140, 261] width 34 height 21
click at [133, 166] on div at bounding box center [140, 158] width 34 height 21
click at [128, 153] on div at bounding box center [140, 158] width 34 height 21
click at [129, 157] on input "-1997/324" at bounding box center [130, 159] width 7 height 7
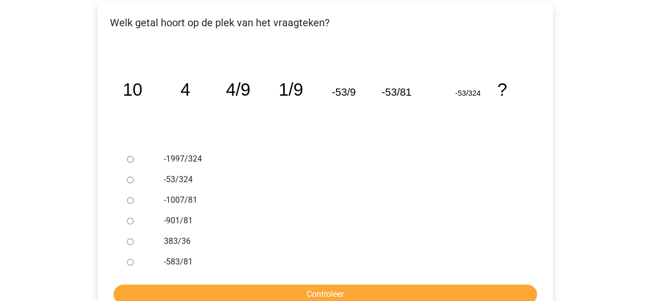
radio input "true"
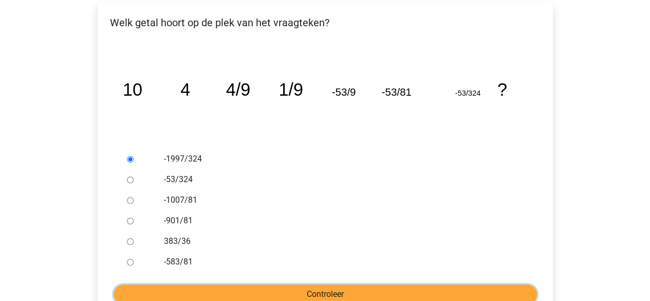
click at [247, 292] on input "Controleer" at bounding box center [325, 294] width 423 height 20
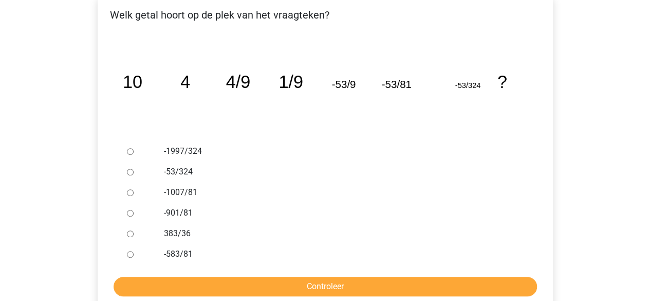
scroll to position [182, 0]
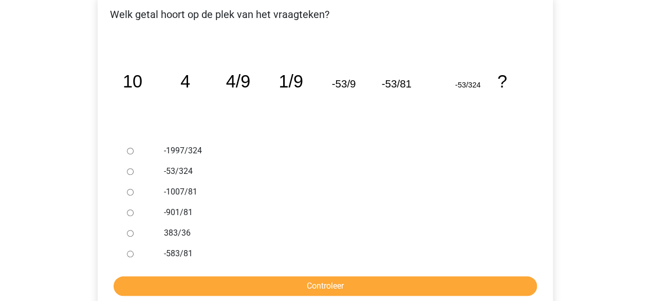
click at [128, 149] on input "-1997/324" at bounding box center [130, 150] width 7 height 7
radio input "true"
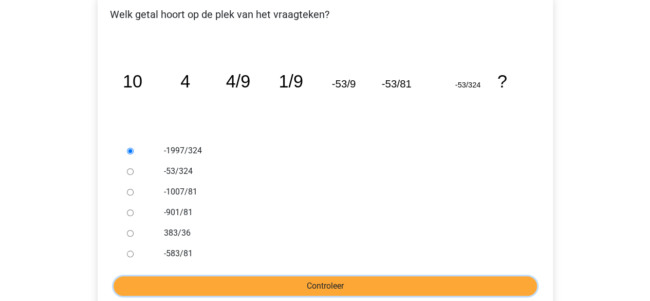
click at [257, 282] on input "Controleer" at bounding box center [325, 286] width 423 height 20
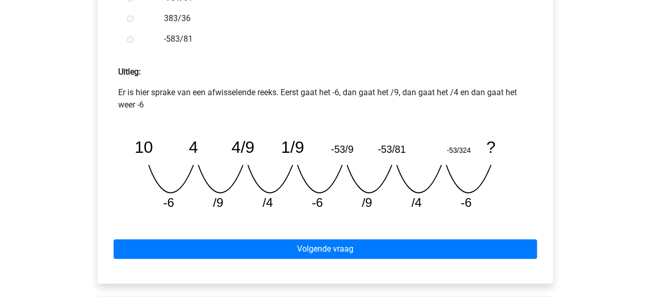
scroll to position [415, 0]
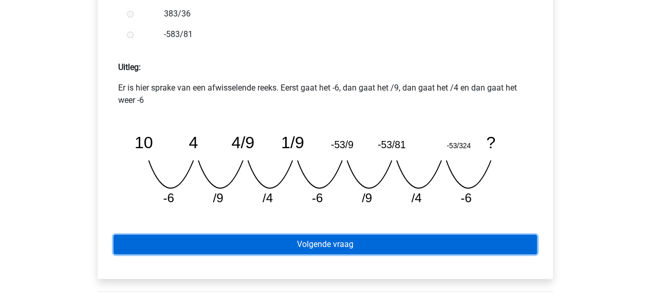
click at [319, 251] on link "Volgende vraag" at bounding box center [325, 244] width 423 height 20
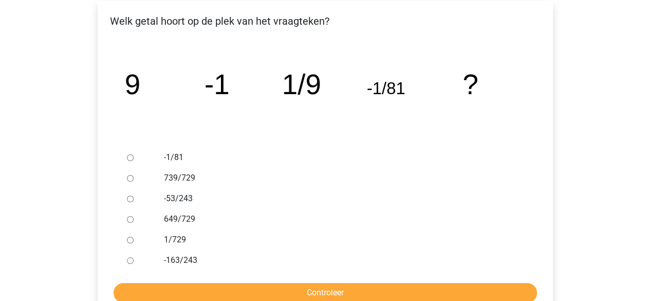
scroll to position [176, 0]
click at [128, 262] on input "-163/243" at bounding box center [130, 259] width 7 height 7
radio input "true"
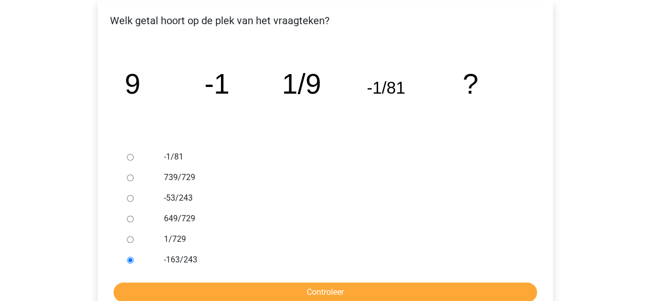
click at [132, 156] on input "-1/81" at bounding box center [130, 157] width 7 height 7
radio input "true"
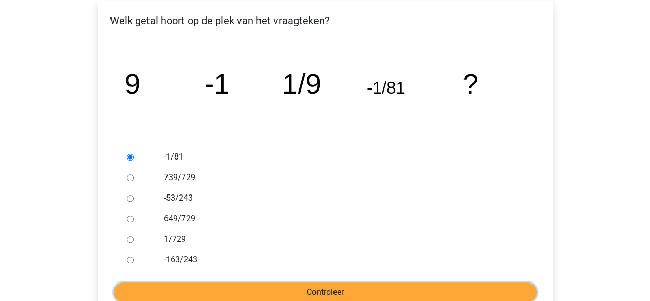
click at [255, 289] on input "Controleer" at bounding box center [325, 292] width 423 height 20
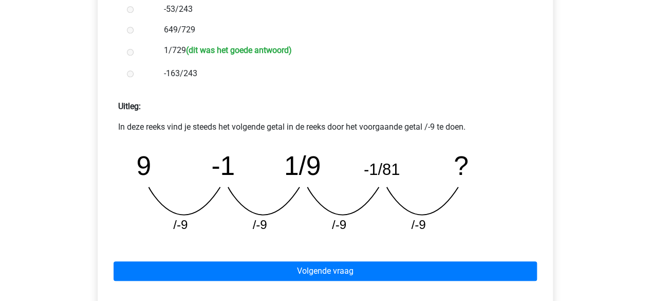
scroll to position [366, 0]
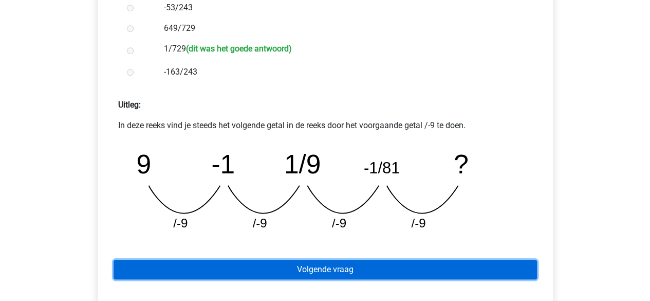
click at [320, 277] on link "Volgende vraag" at bounding box center [325, 269] width 423 height 20
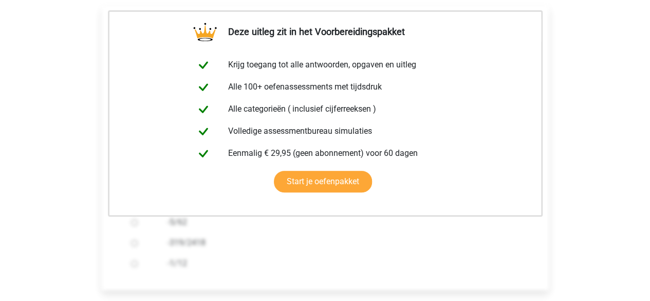
scroll to position [240, 0]
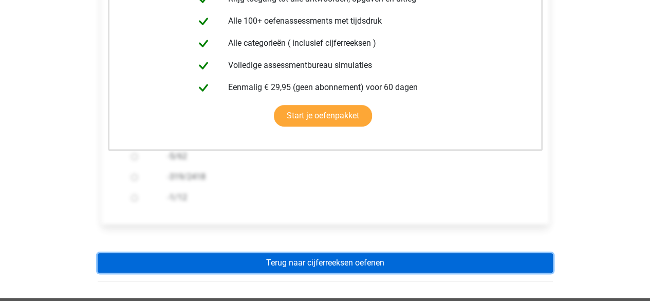
click at [312, 267] on link "Terug naar cijferreeksen oefenen" at bounding box center [325, 263] width 455 height 20
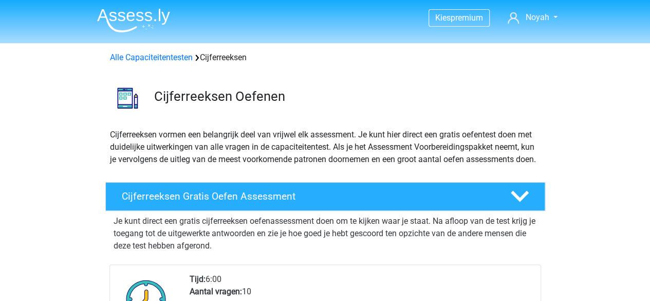
scroll to position [155, 0]
